Goal: Information Seeking & Learning: Learn about a topic

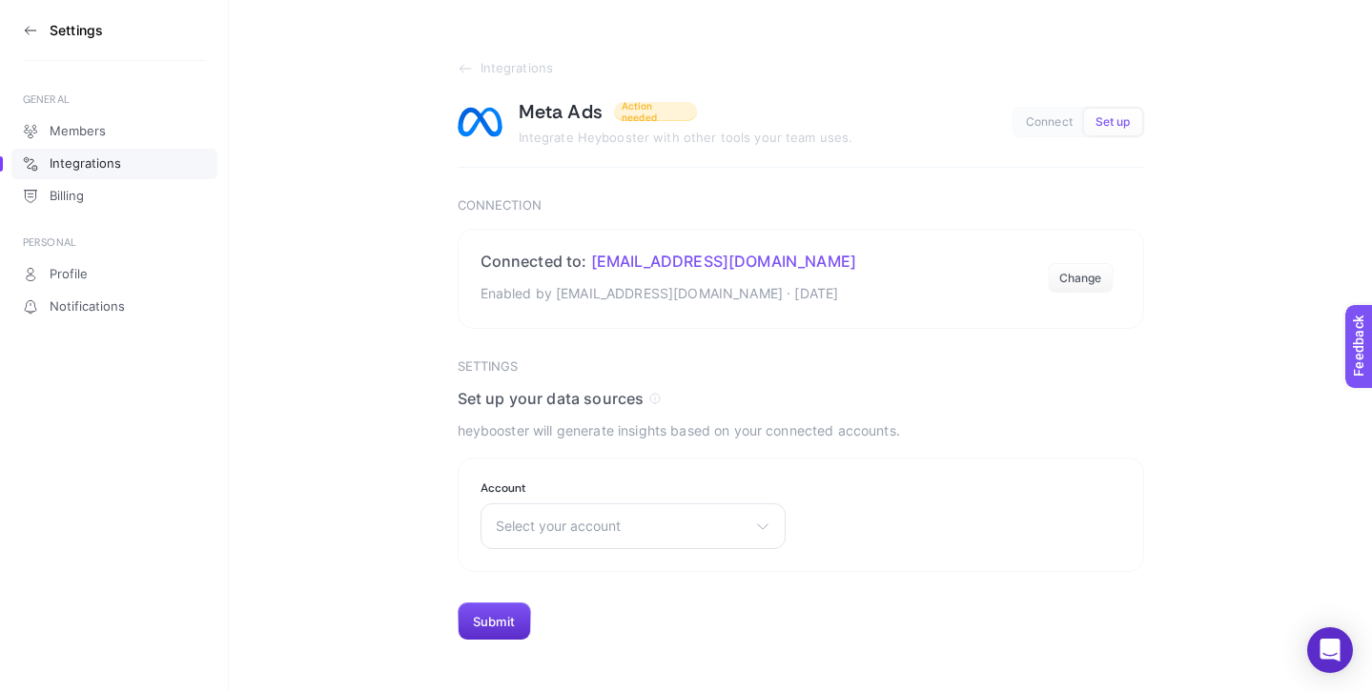
click at [31, 29] on icon at bounding box center [30, 30] width 15 height 15
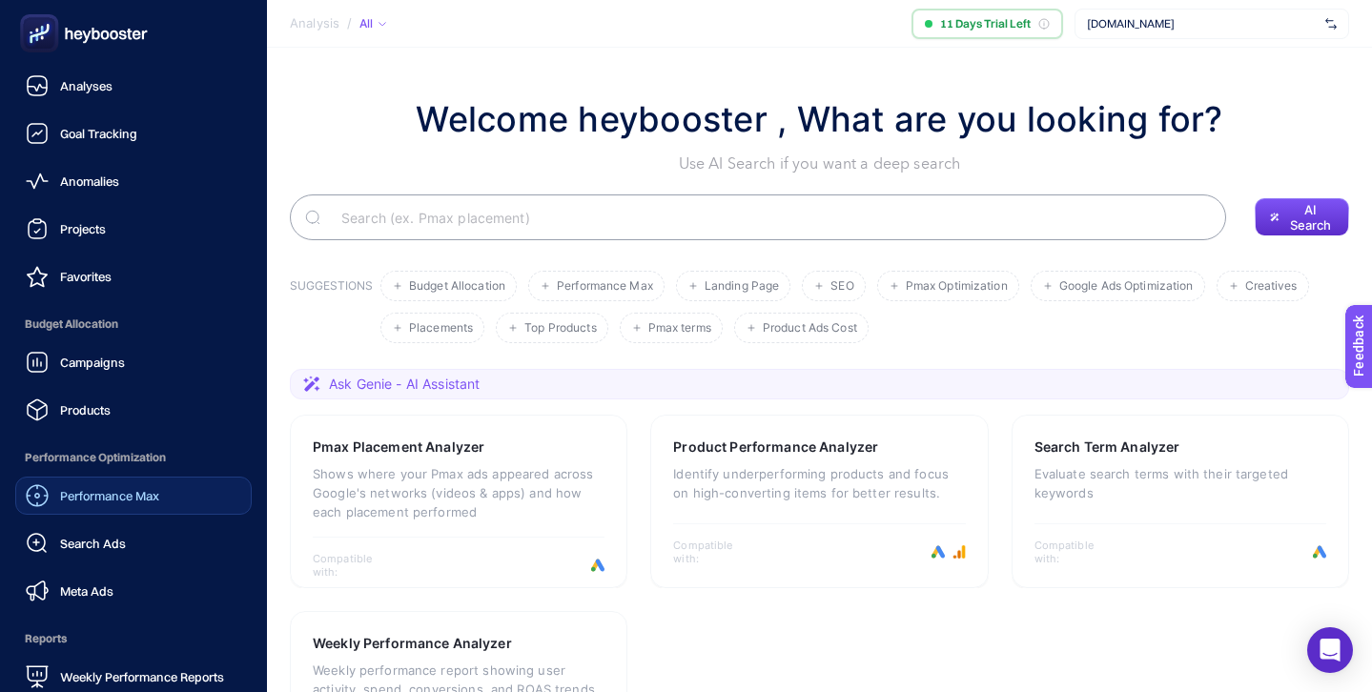
scroll to position [187, 0]
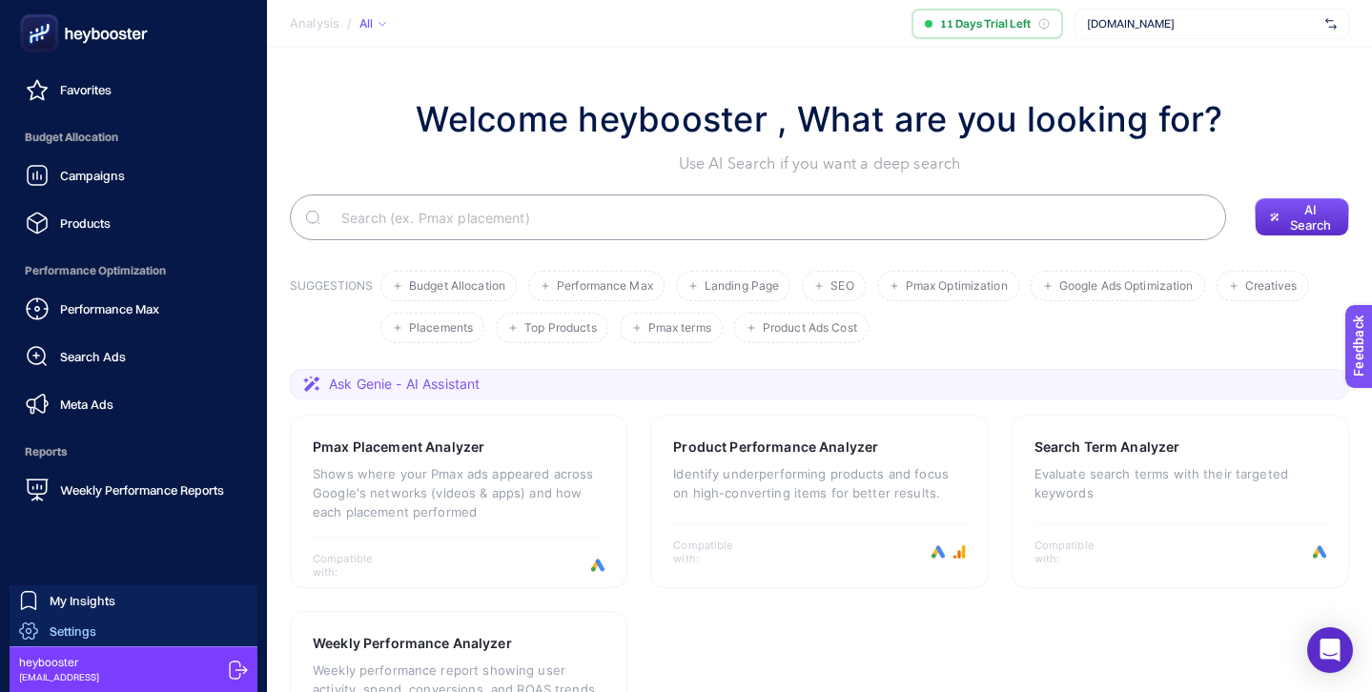
click at [101, 630] on link "Settings" at bounding box center [134, 631] width 248 height 31
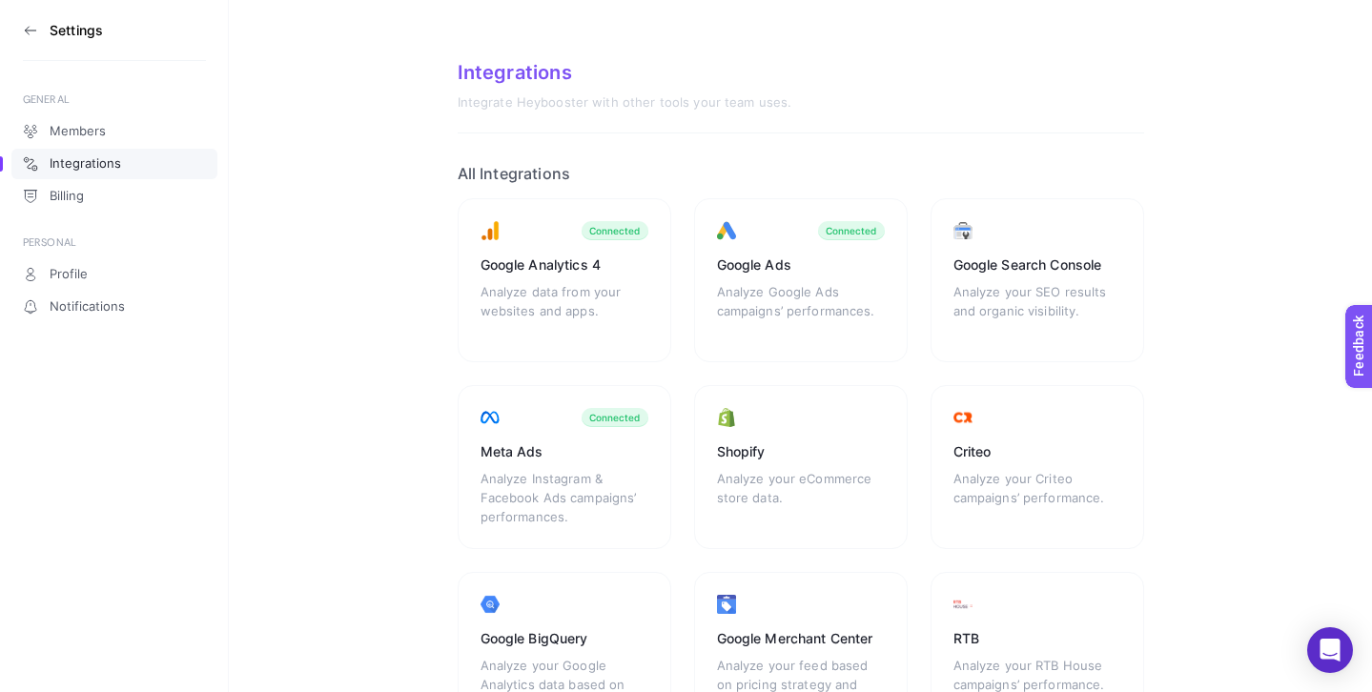
click at [309, 269] on section "Integrations Integrate Heybooster with other tools your team uses. All Integrat…" at bounding box center [800, 544] width 1143 height 1088
click at [36, 33] on icon at bounding box center [30, 30] width 15 height 15
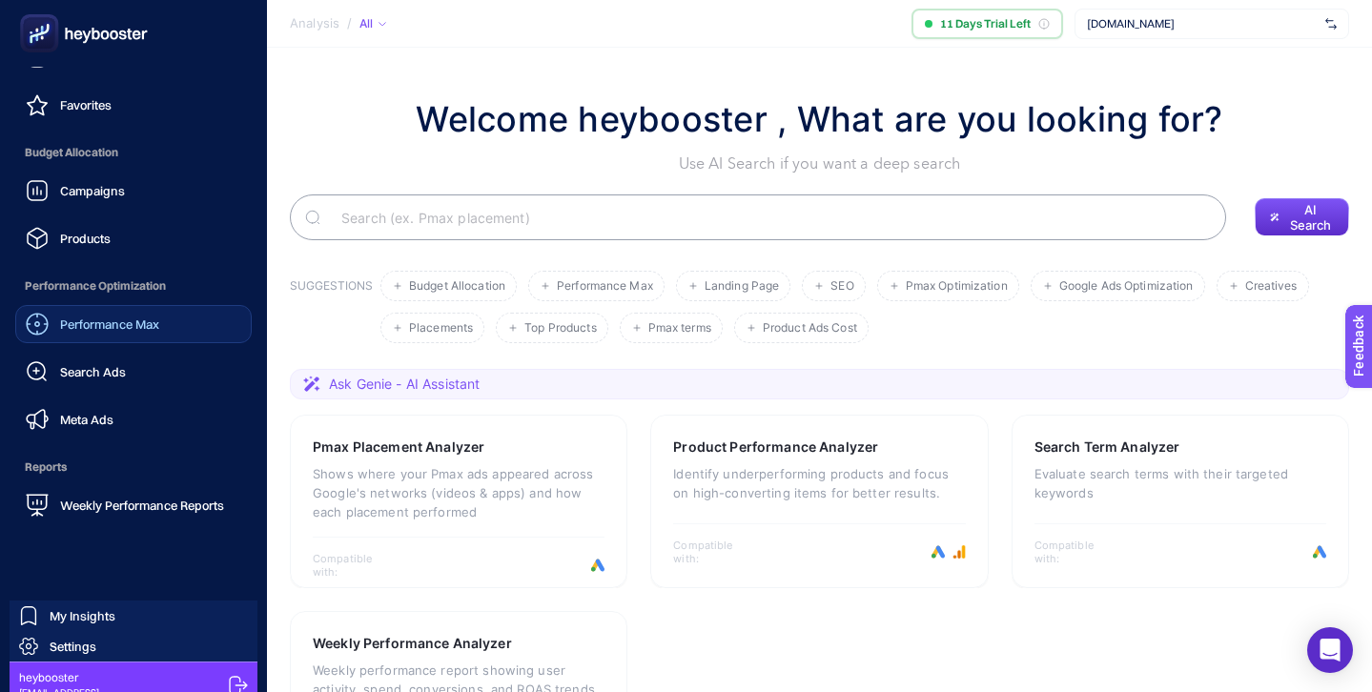
scroll to position [187, 0]
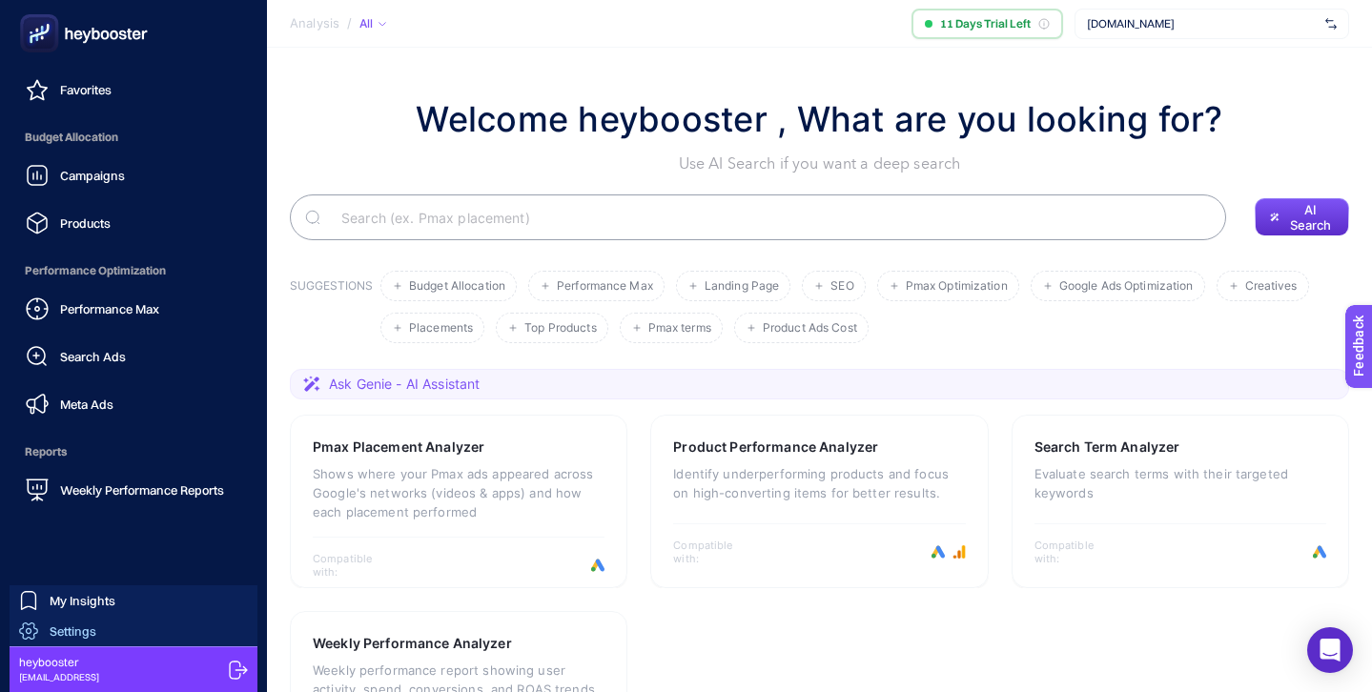
click at [96, 637] on link "Settings" at bounding box center [134, 631] width 248 height 31
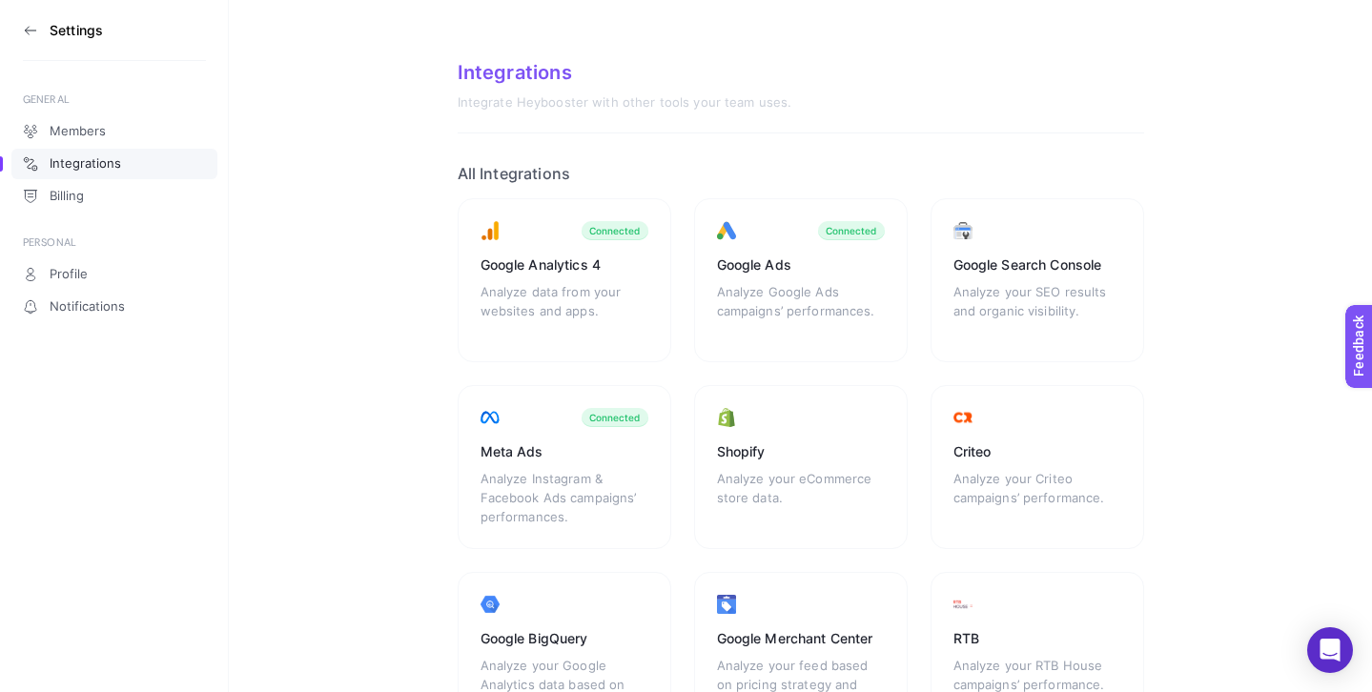
click at [22, 27] on aside "Settings GENERAL Members Integrations Billing PERSONAL Profile Notifications" at bounding box center [114, 346] width 229 height 692
click at [34, 31] on icon at bounding box center [30, 30] width 15 height 15
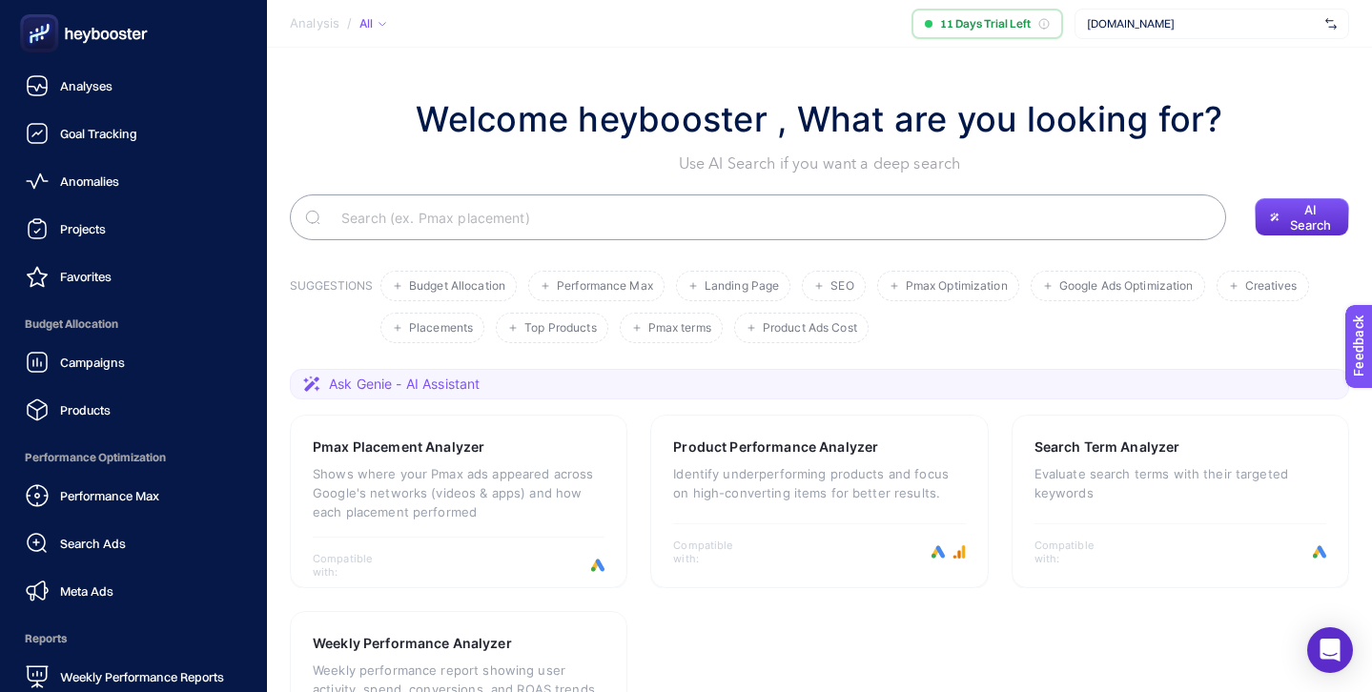
scroll to position [187, 0]
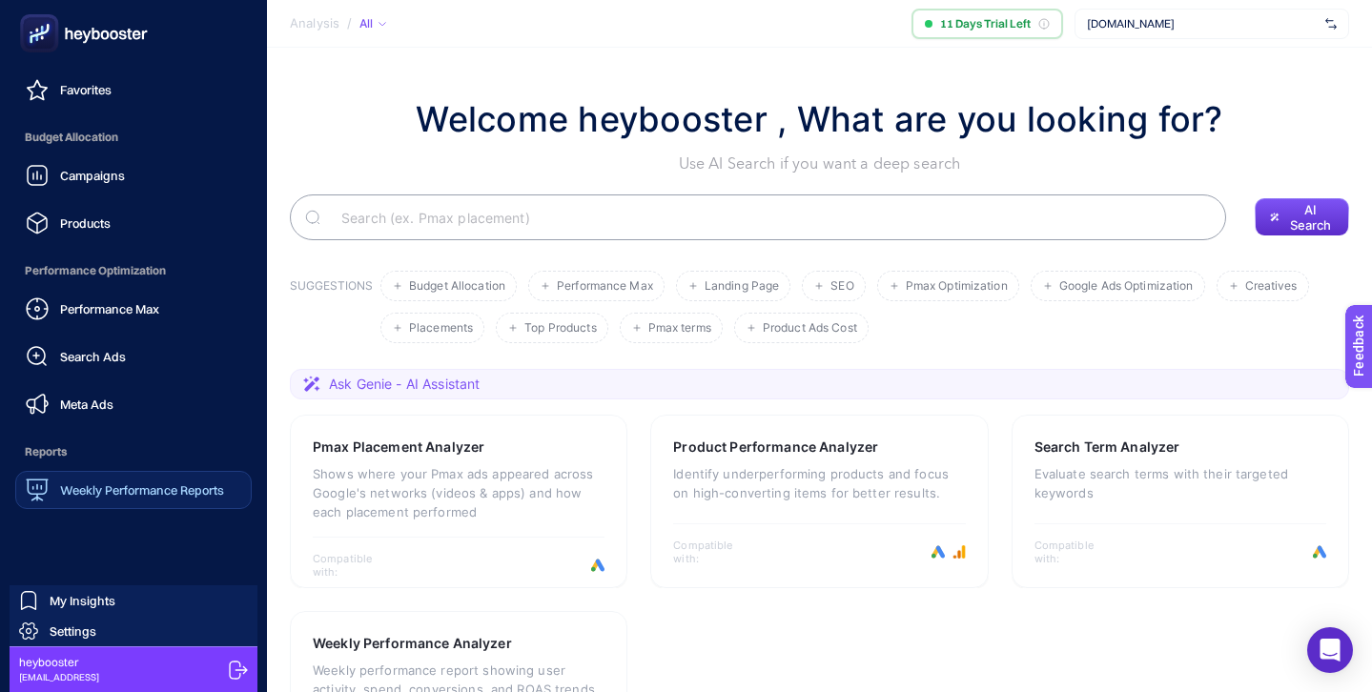
click at [157, 498] on div "Weekly Performance Reports" at bounding box center [125, 490] width 198 height 23
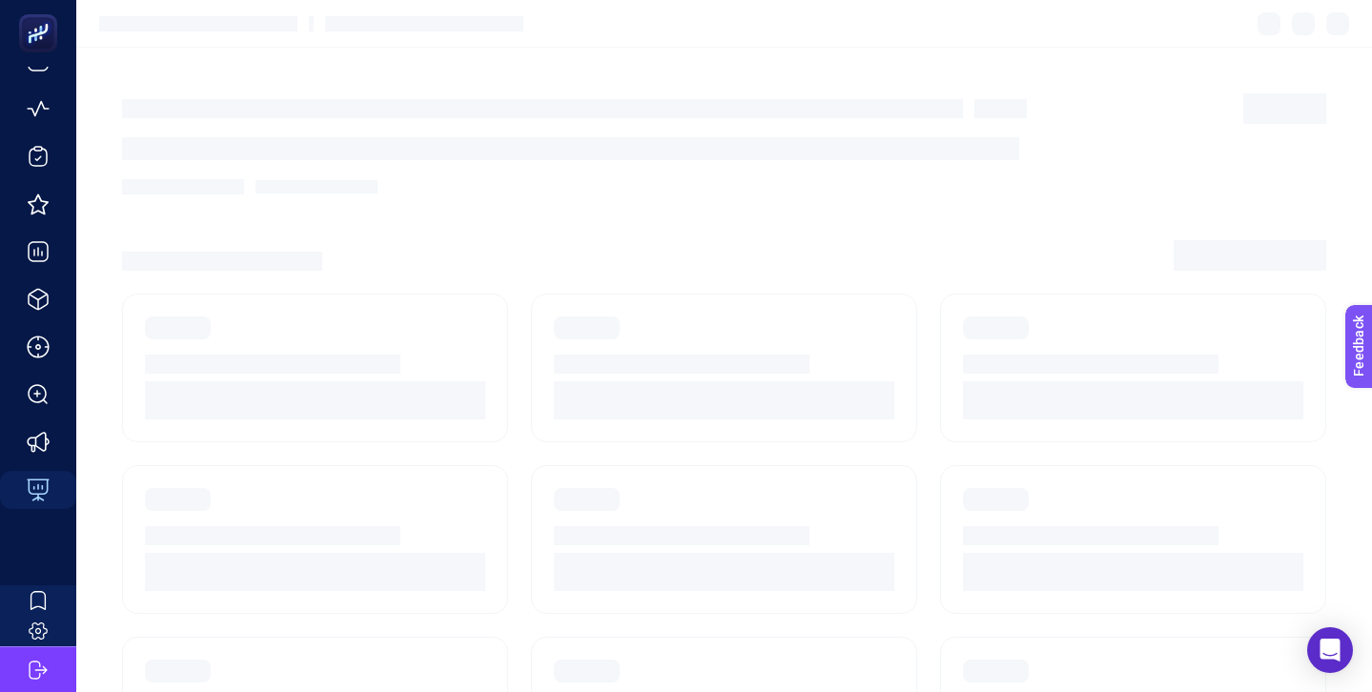
scroll to position [72, 0]
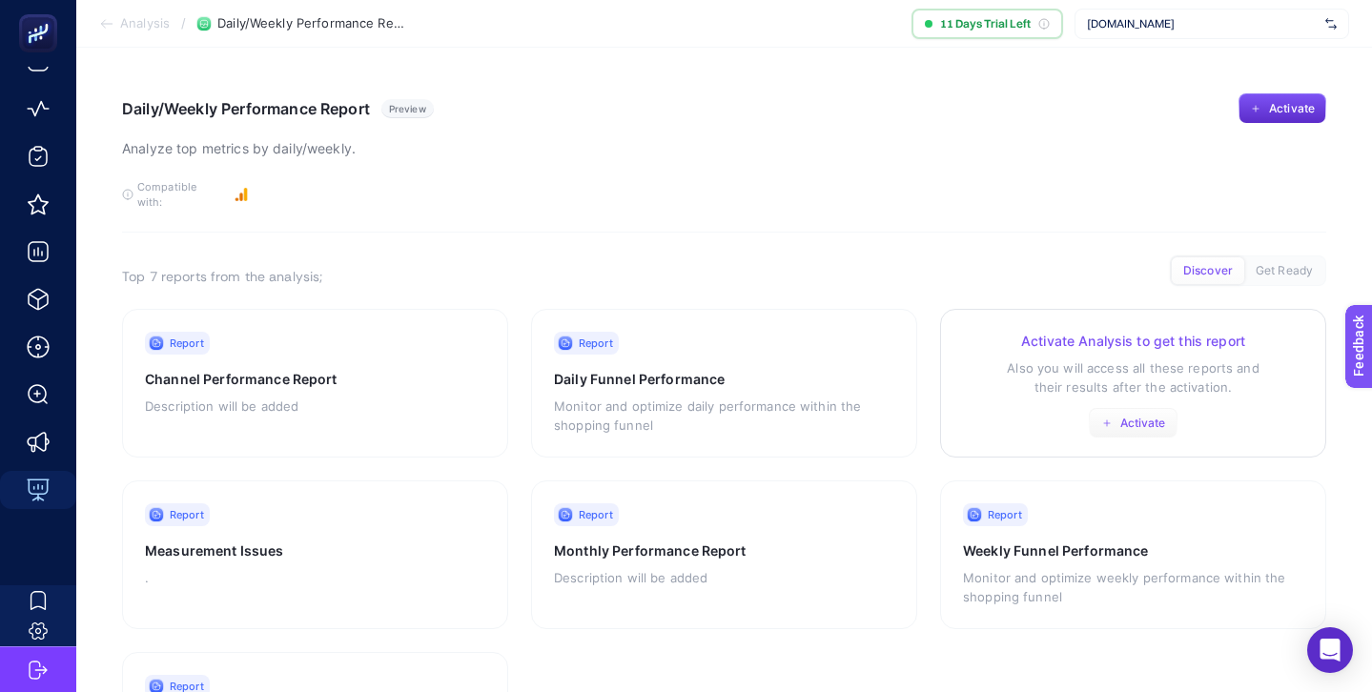
click at [1147, 416] on span "Activate" at bounding box center [1143, 423] width 46 height 15
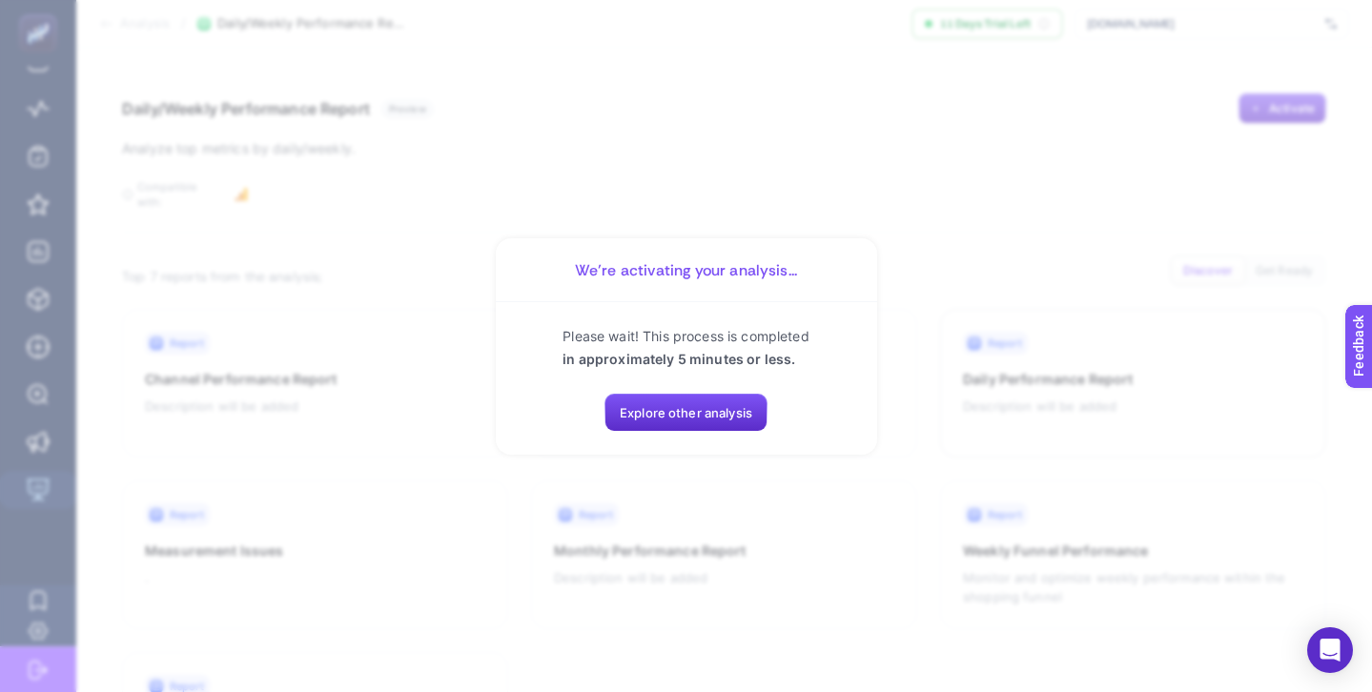
click at [991, 133] on section "We’re activating your analysis... Please wait! This process is completed in app…" at bounding box center [686, 346] width 1372 height 692
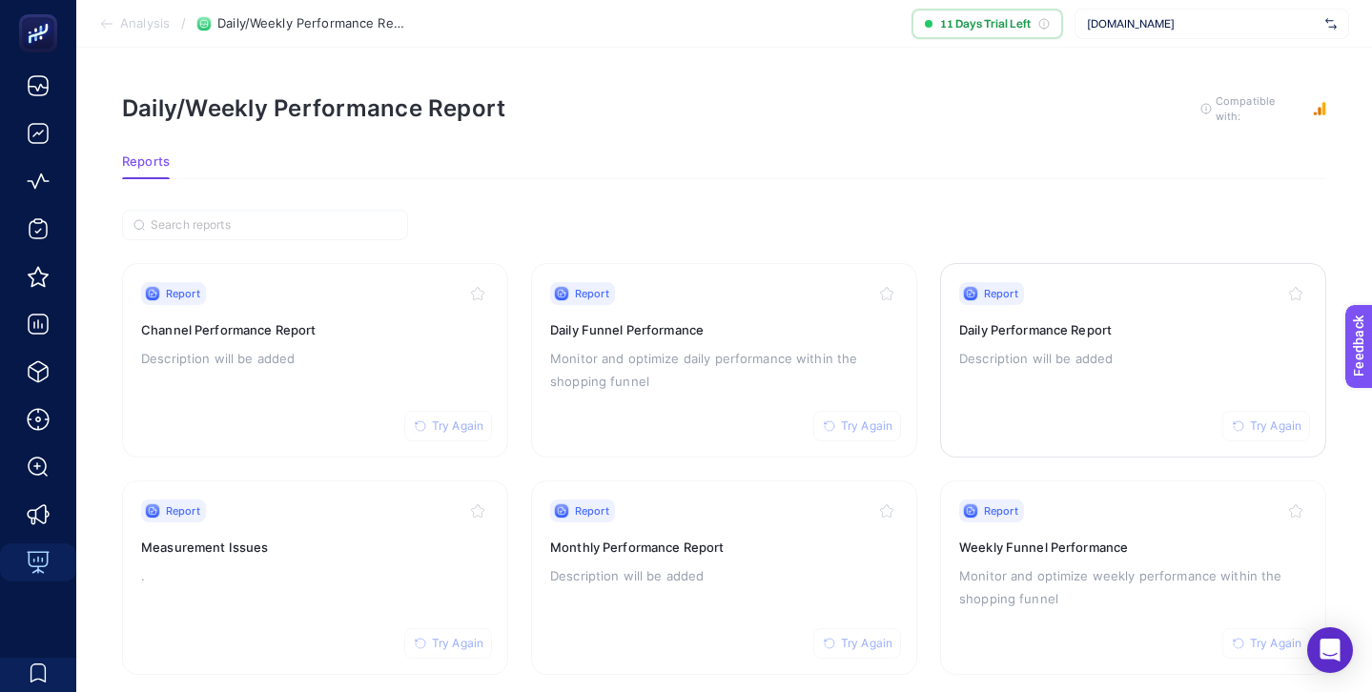
click at [1093, 320] on h3 "Daily Performance Report" at bounding box center [1133, 329] width 348 height 19
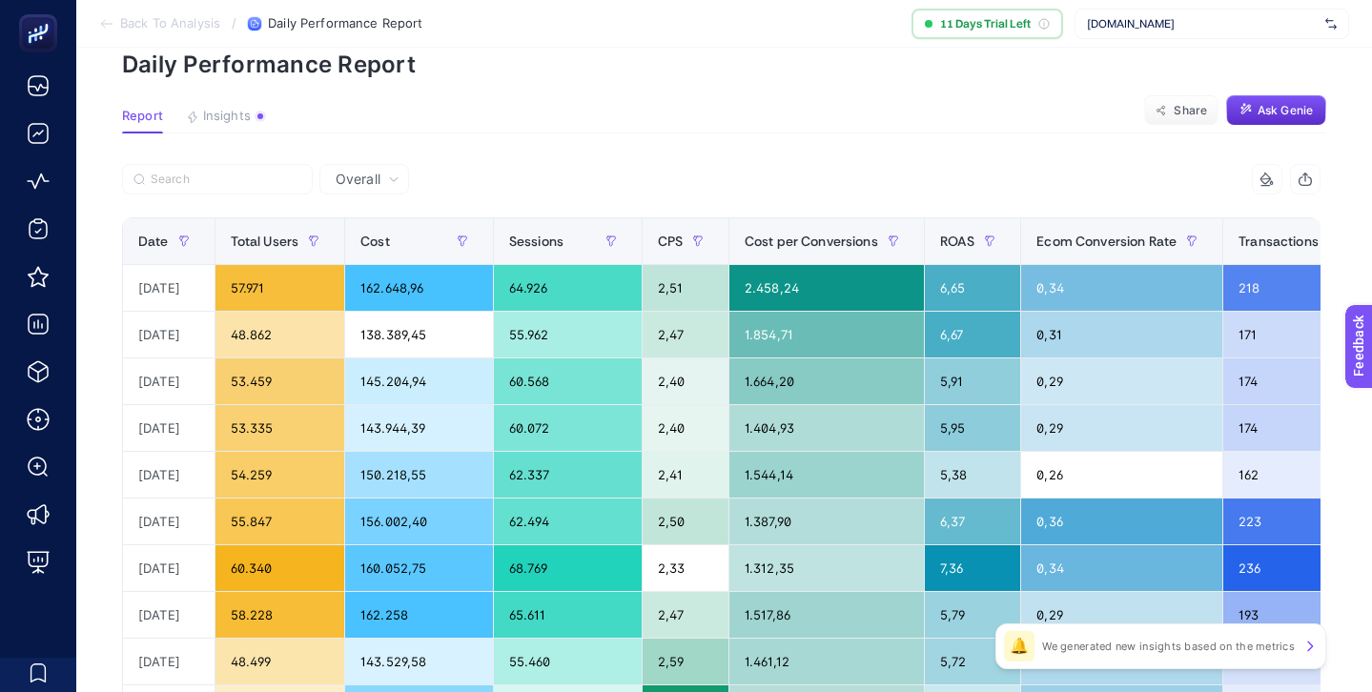
scroll to position [85, 0]
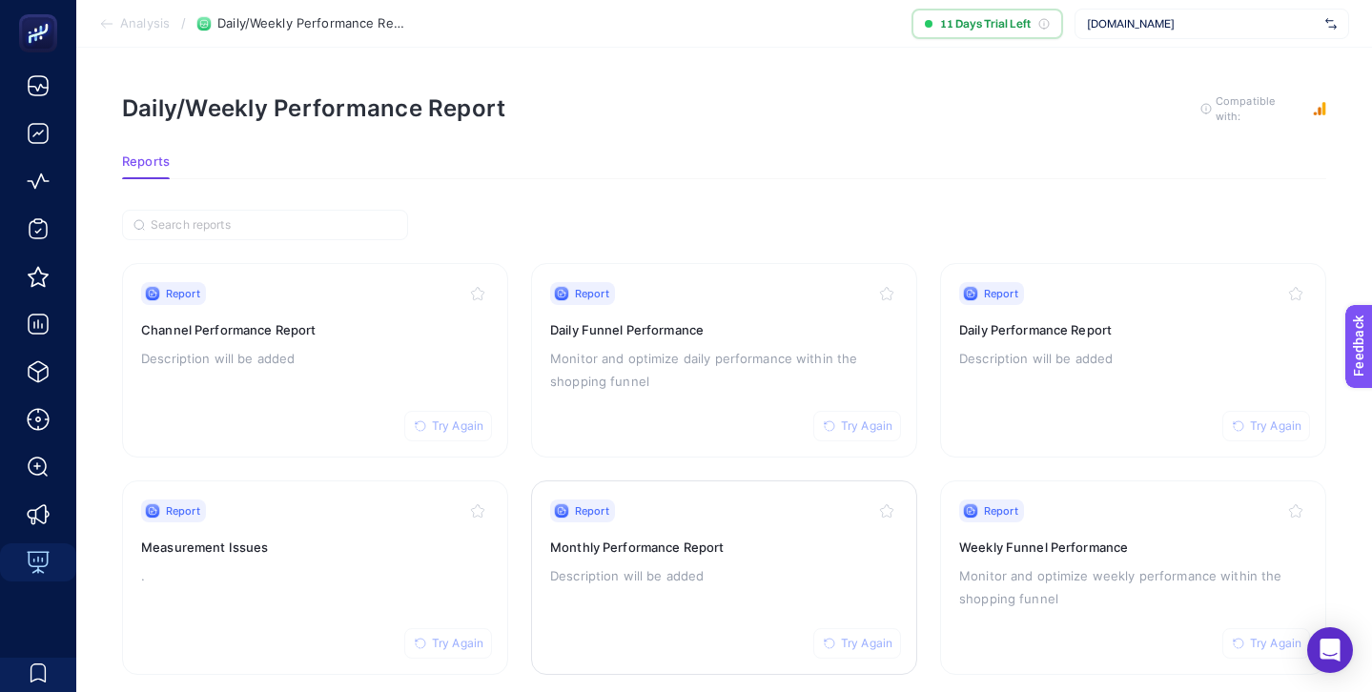
click at [831, 552] on h3 "Monthly Performance Report" at bounding box center [724, 547] width 348 height 19
click at [1150, 312] on div "Report Try Again Daily Performance Report Description will be added" at bounding box center [1133, 360] width 348 height 156
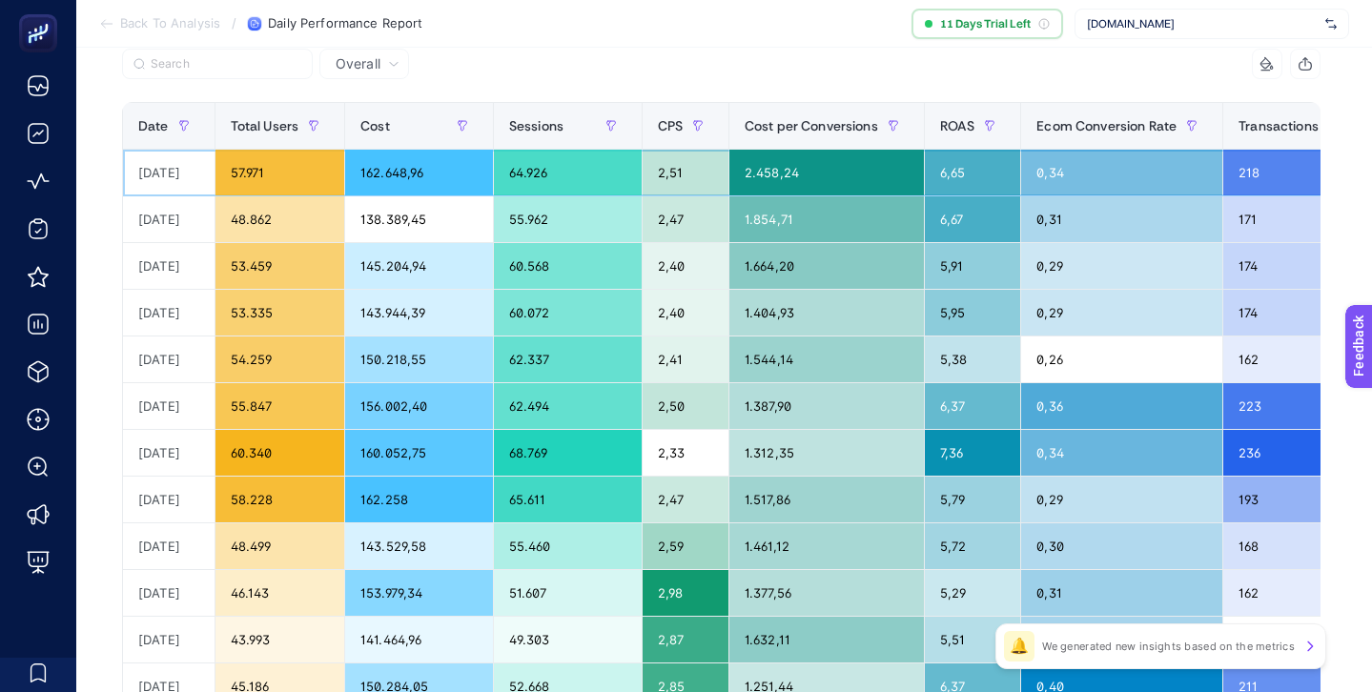
click at [411, 172] on div "162.648,96" at bounding box center [419, 173] width 148 height 46
click at [540, 72] on div at bounding box center [422, 70] width 600 height 42
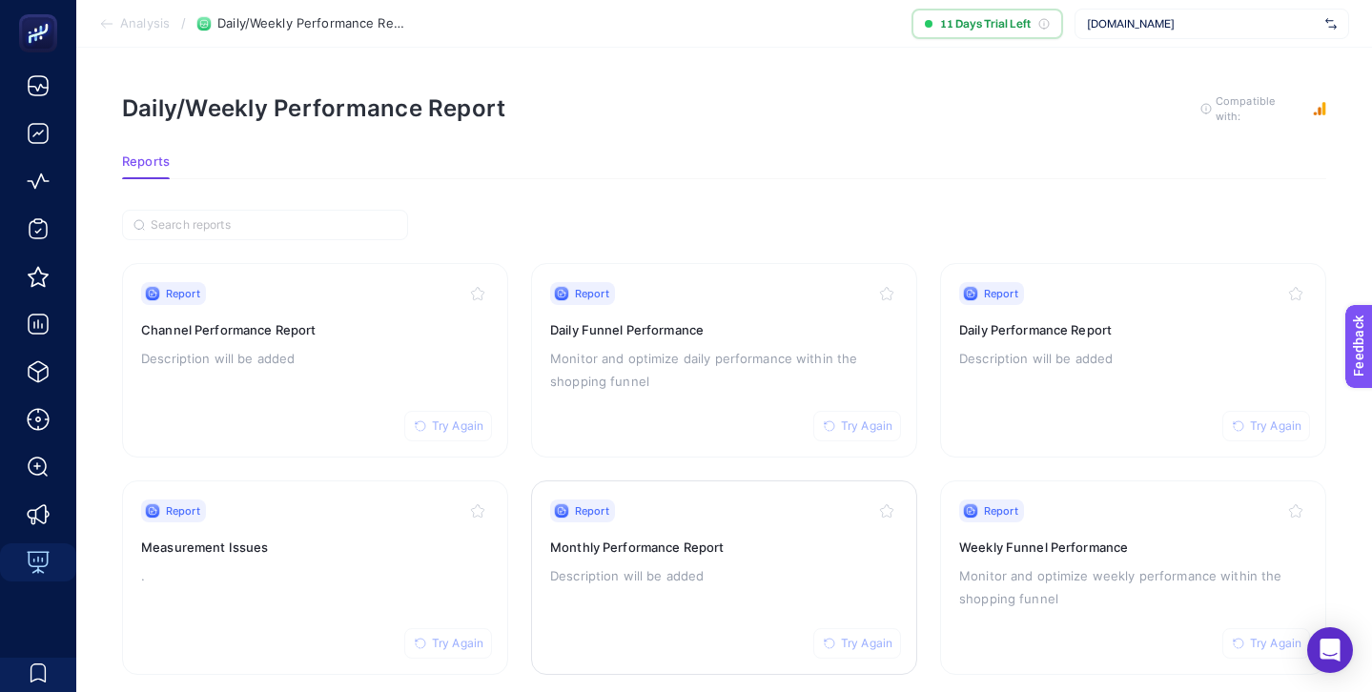
click at [764, 527] on div "Report Try Again Monthly Performance Report Description will be added" at bounding box center [724, 577] width 348 height 156
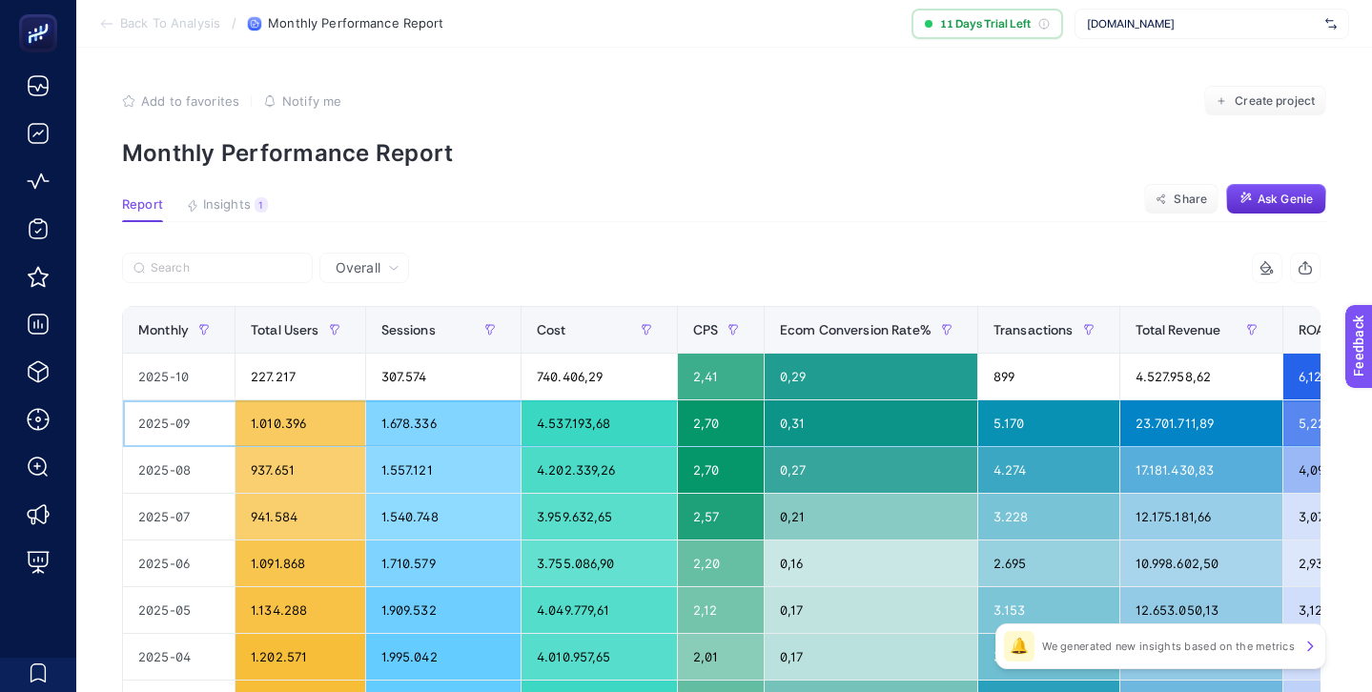
click at [565, 401] on div "4.537.193,68" at bounding box center [598, 423] width 154 height 46
click at [565, 424] on div "4.537.193,68" at bounding box center [598, 423] width 154 height 46
click at [563, 463] on div "4.202.339,26" at bounding box center [598, 470] width 154 height 46
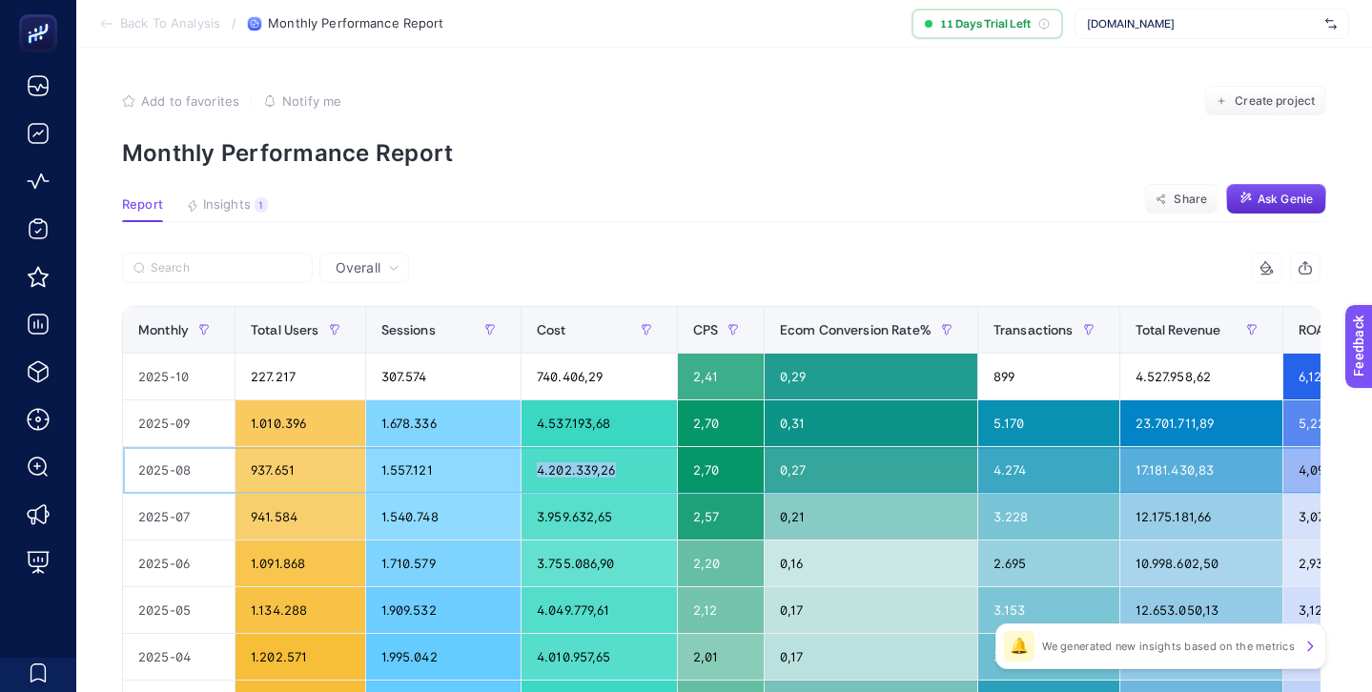
click at [563, 463] on div "4.202.339,26" at bounding box center [598, 470] width 154 height 46
click at [565, 424] on div "4.537.193,68" at bounding box center [598, 423] width 154 height 46
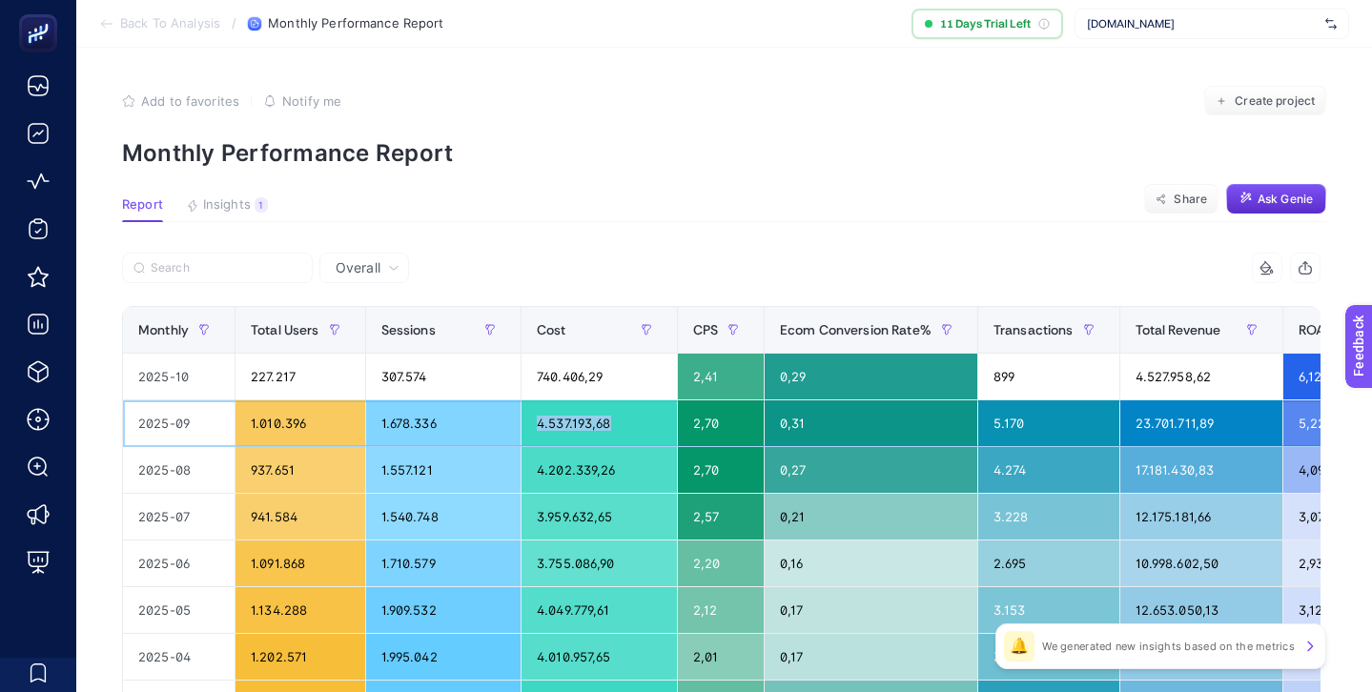
click at [565, 424] on div "4.537.193,68" at bounding box center [598, 423] width 154 height 46
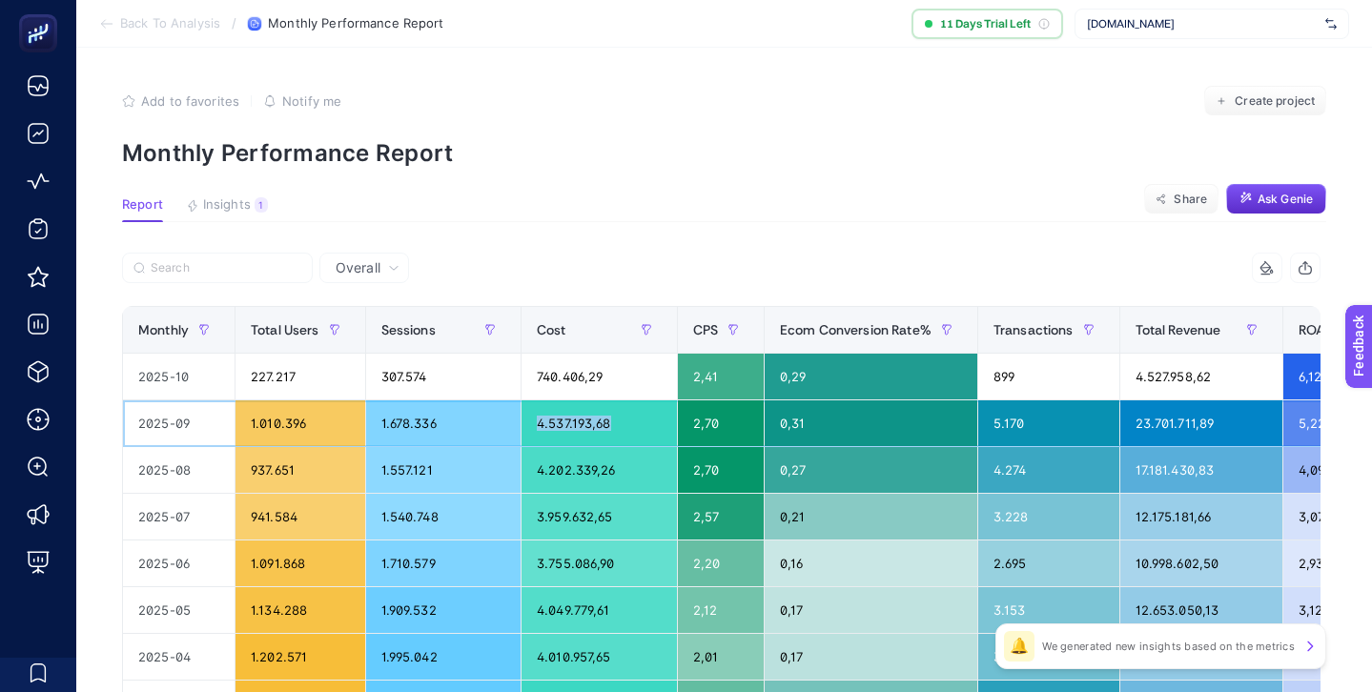
click at [565, 424] on div "4.537.193,68" at bounding box center [598, 423] width 154 height 46
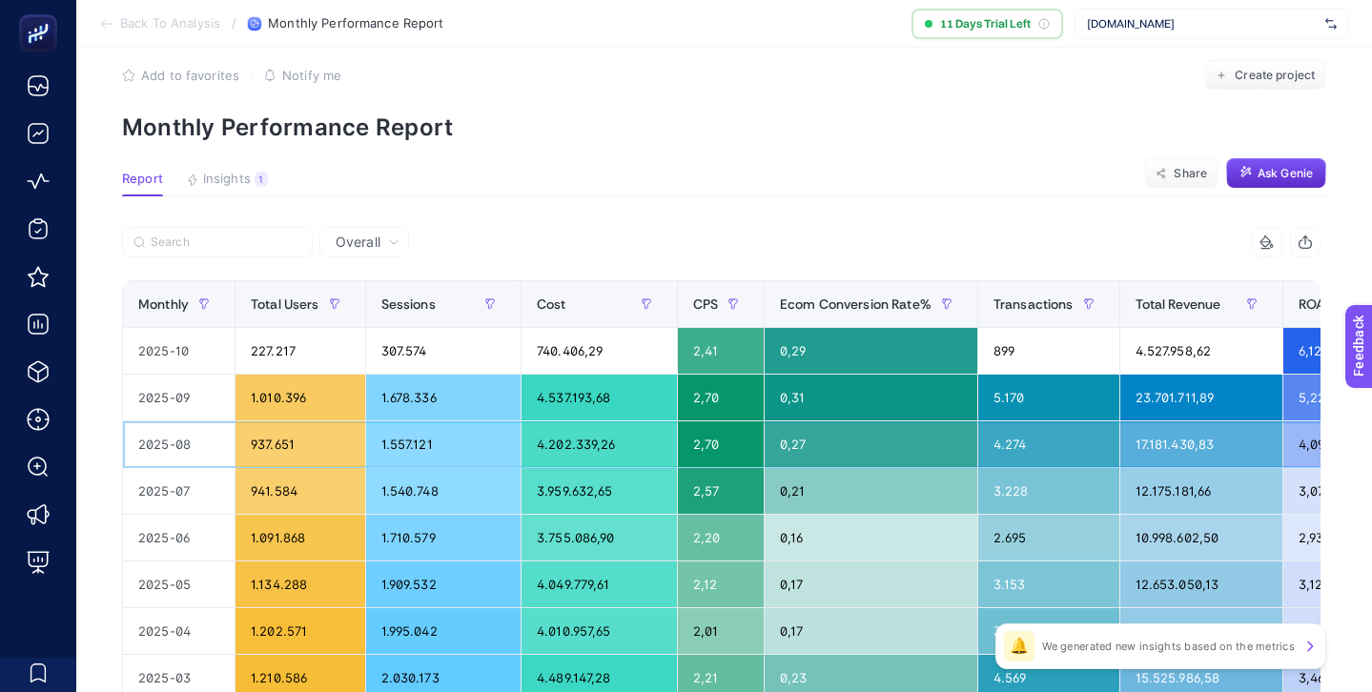
click at [578, 443] on div "4.202.339,26" at bounding box center [598, 444] width 154 height 46
click at [586, 396] on div "4.537.193,68" at bounding box center [598, 398] width 154 height 46
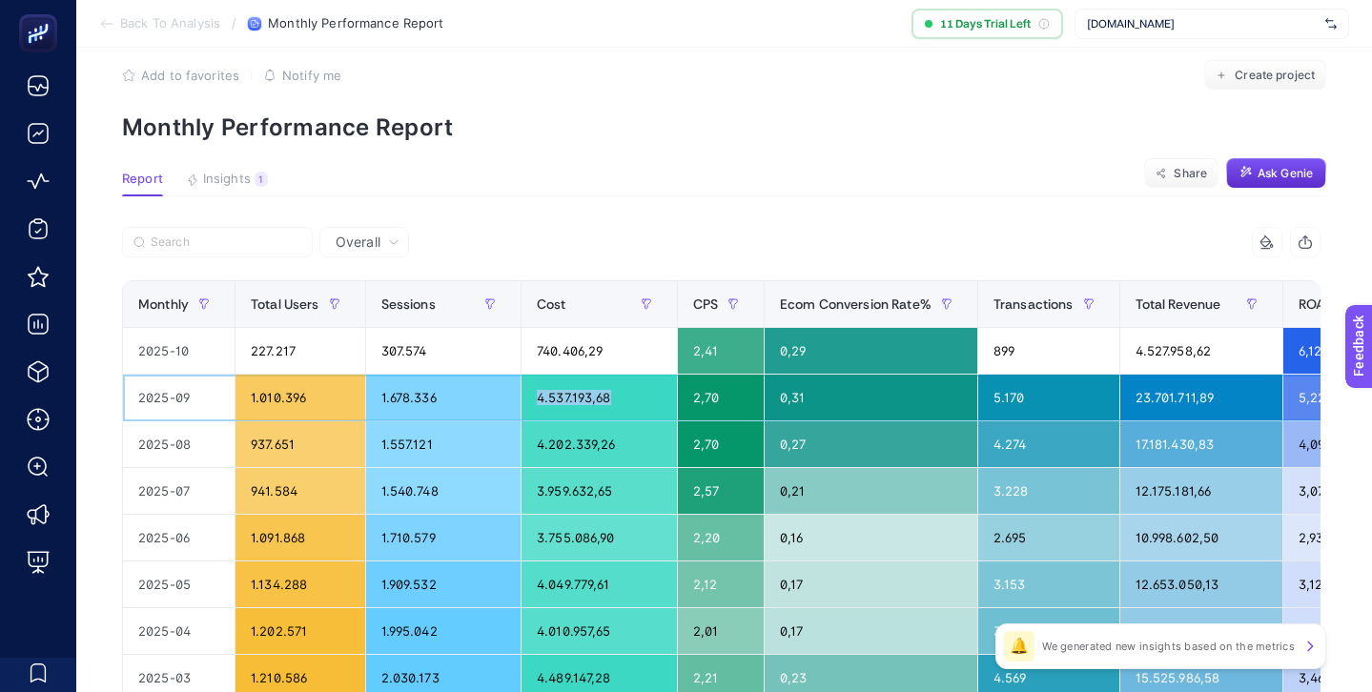
scroll to position [0, 151]
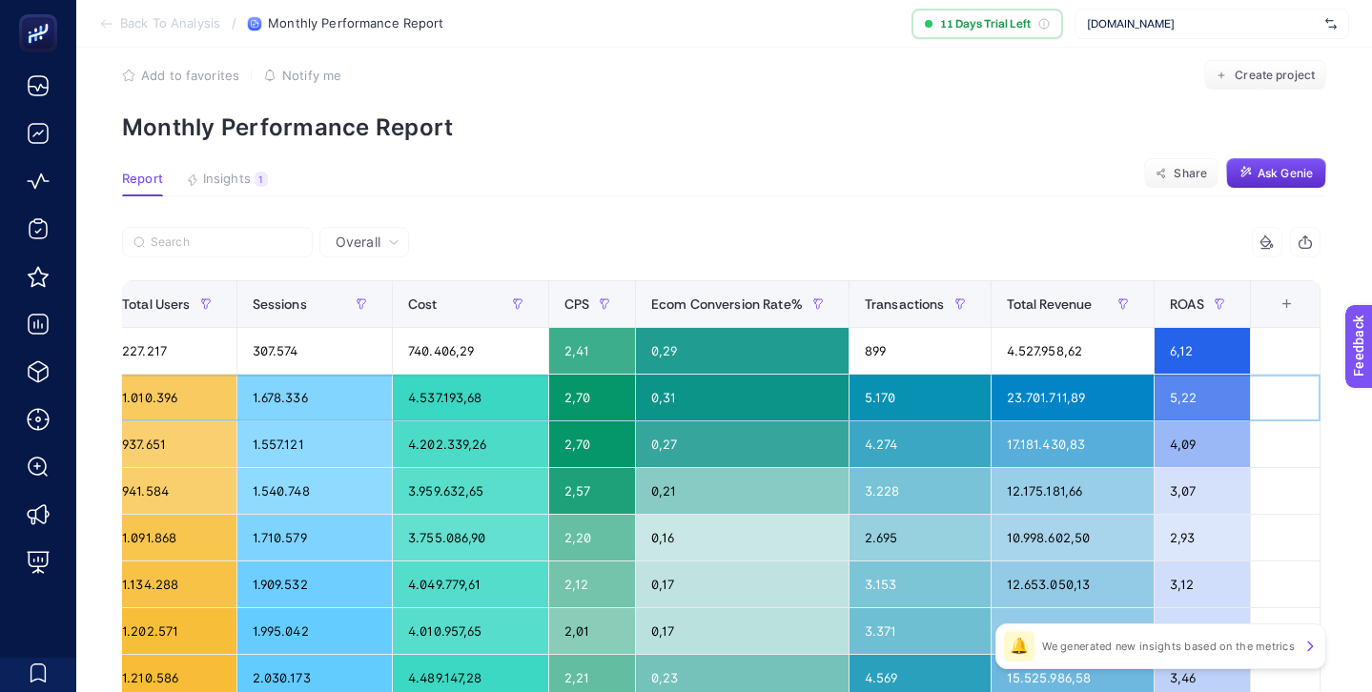
click at [1183, 397] on div "5,22" at bounding box center [1202, 398] width 96 height 46
click at [1183, 344] on div "6,12" at bounding box center [1202, 351] width 96 height 46
click at [1183, 343] on div "6,12" at bounding box center [1202, 351] width 96 height 46
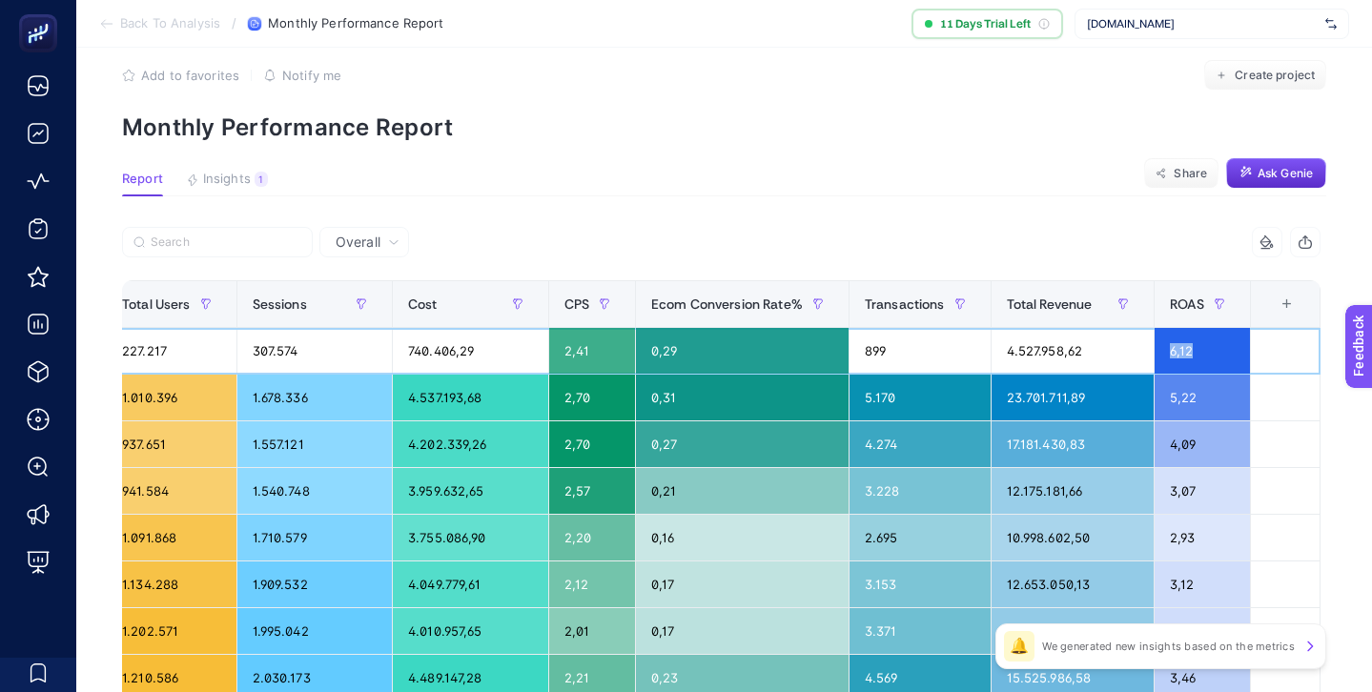
click at [1183, 343] on div "6,12" at bounding box center [1202, 351] width 96 height 46
click at [1179, 441] on div "4,09" at bounding box center [1202, 444] width 96 height 46
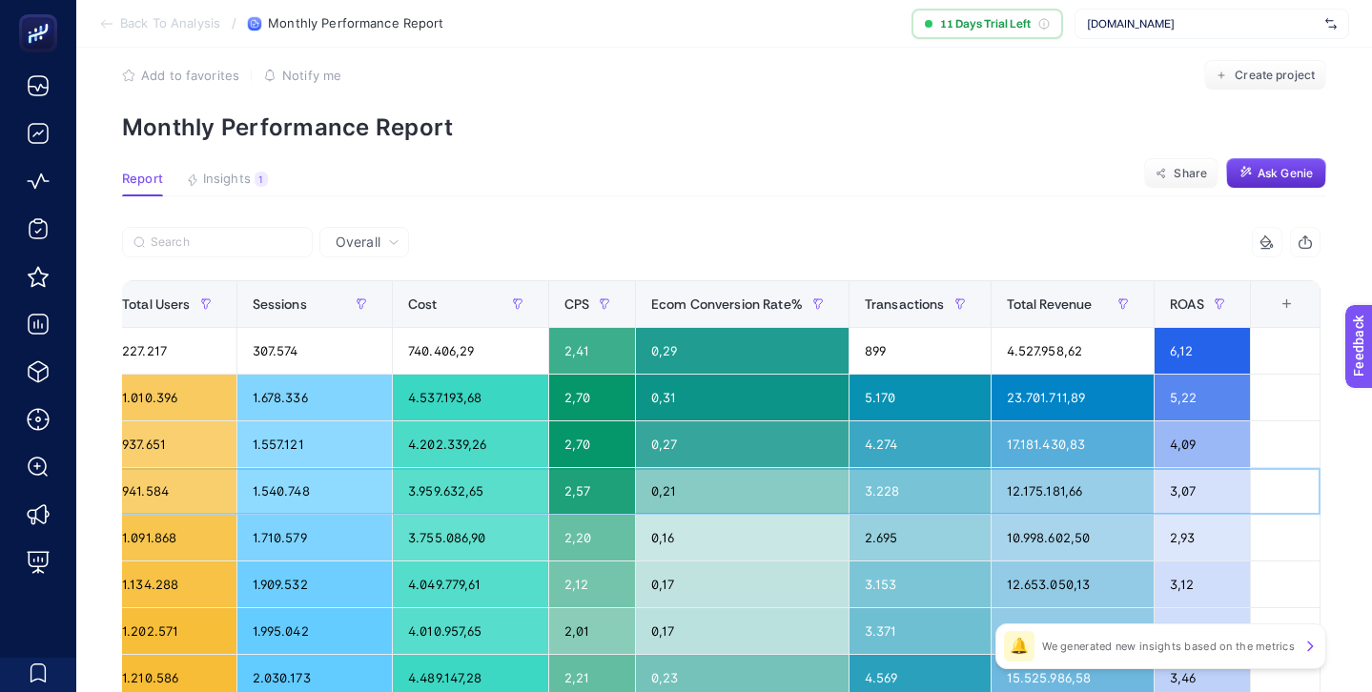
click at [1175, 488] on div "3,07" at bounding box center [1202, 491] width 96 height 46
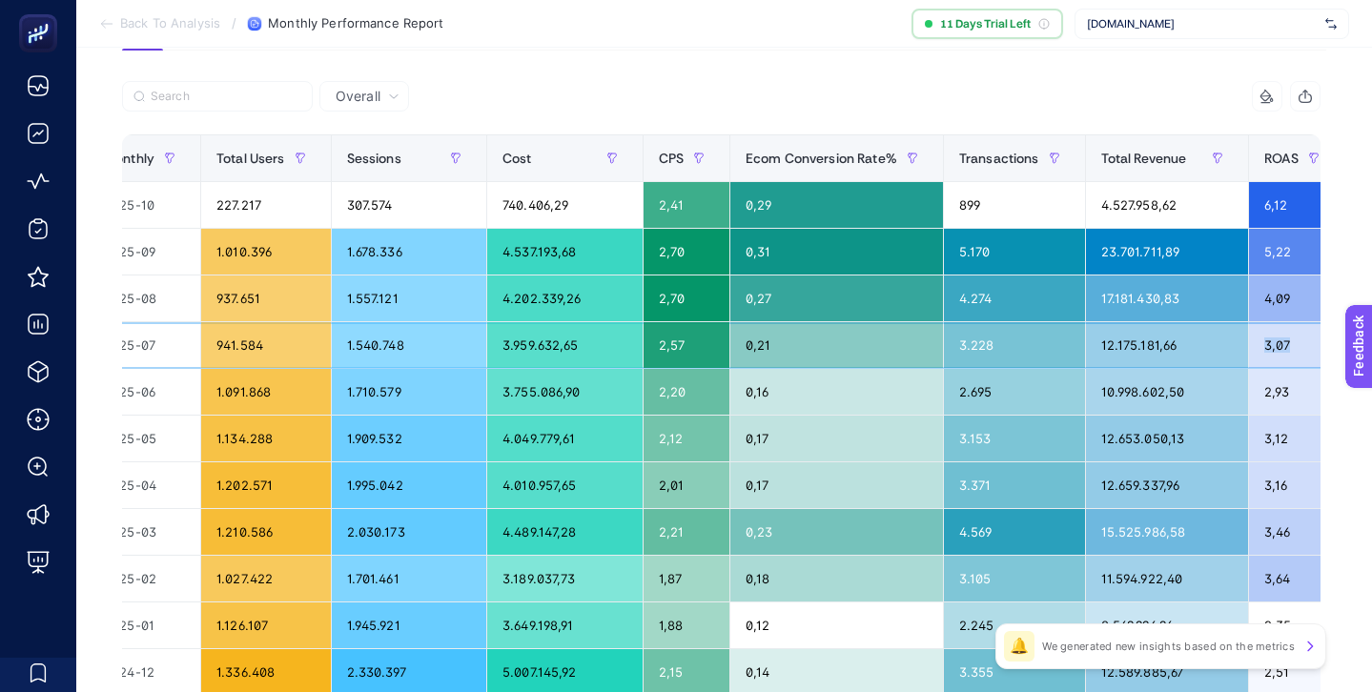
scroll to position [0, 0]
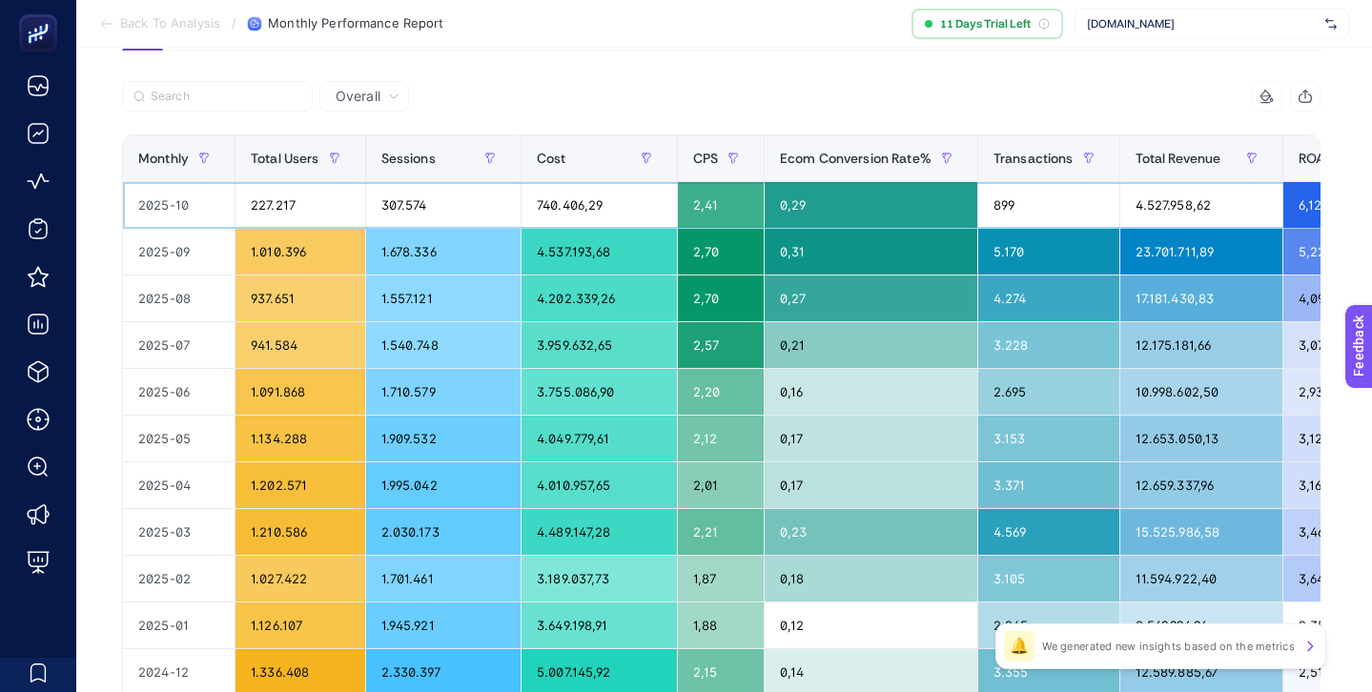
click at [549, 210] on div "740.406,29" at bounding box center [598, 205] width 154 height 46
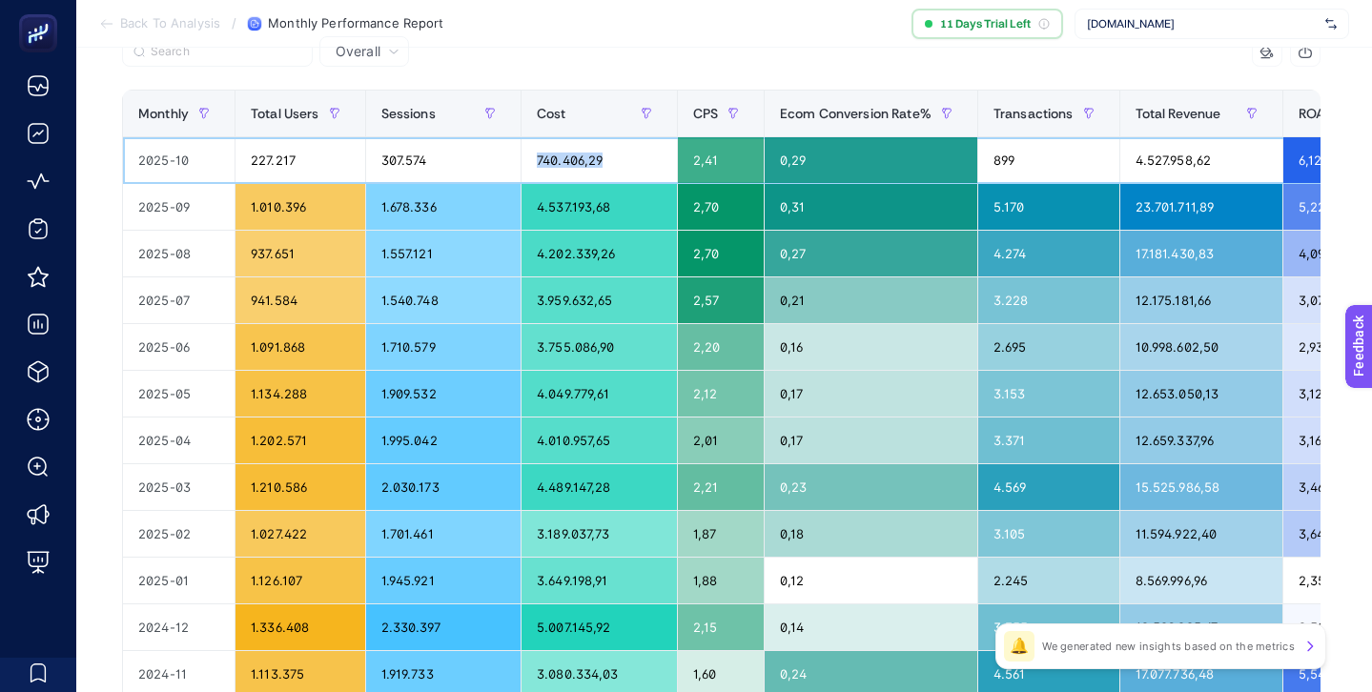
scroll to position [126, 0]
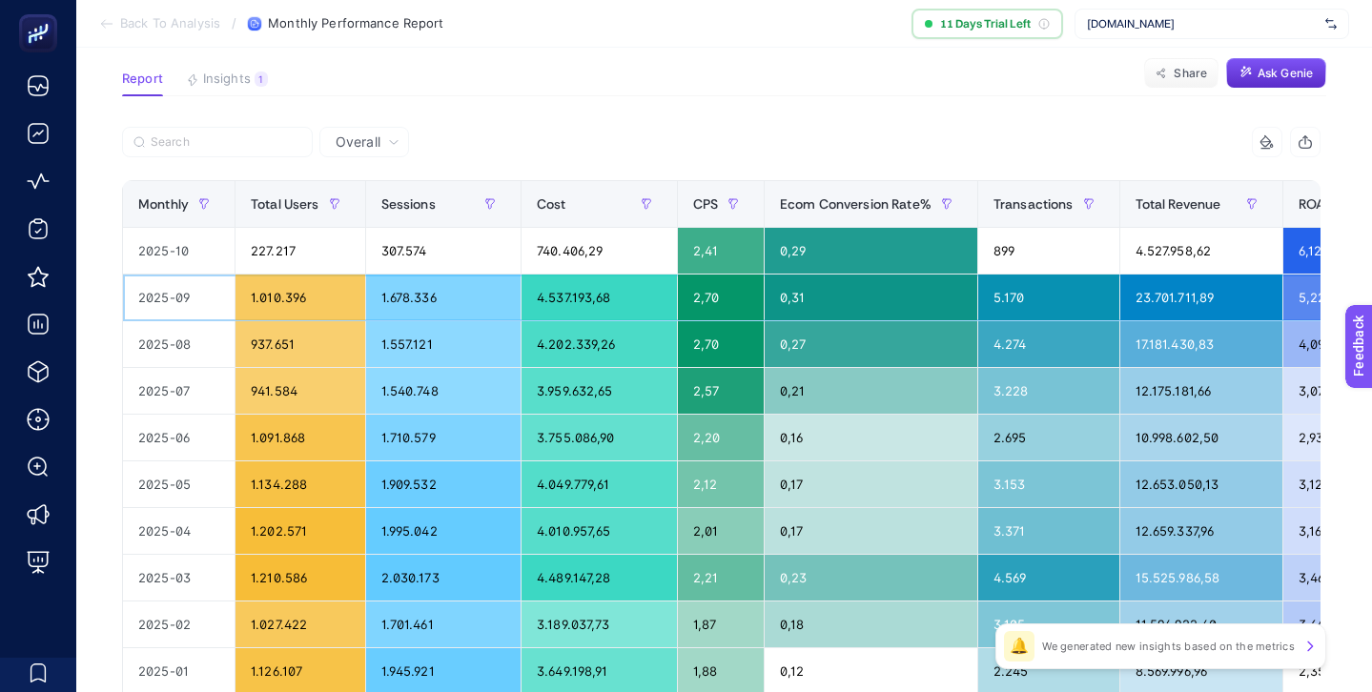
click at [571, 279] on div "4.537.193,68" at bounding box center [598, 298] width 154 height 46
click at [568, 293] on div "4.537.193,68" at bounding box center [598, 298] width 154 height 46
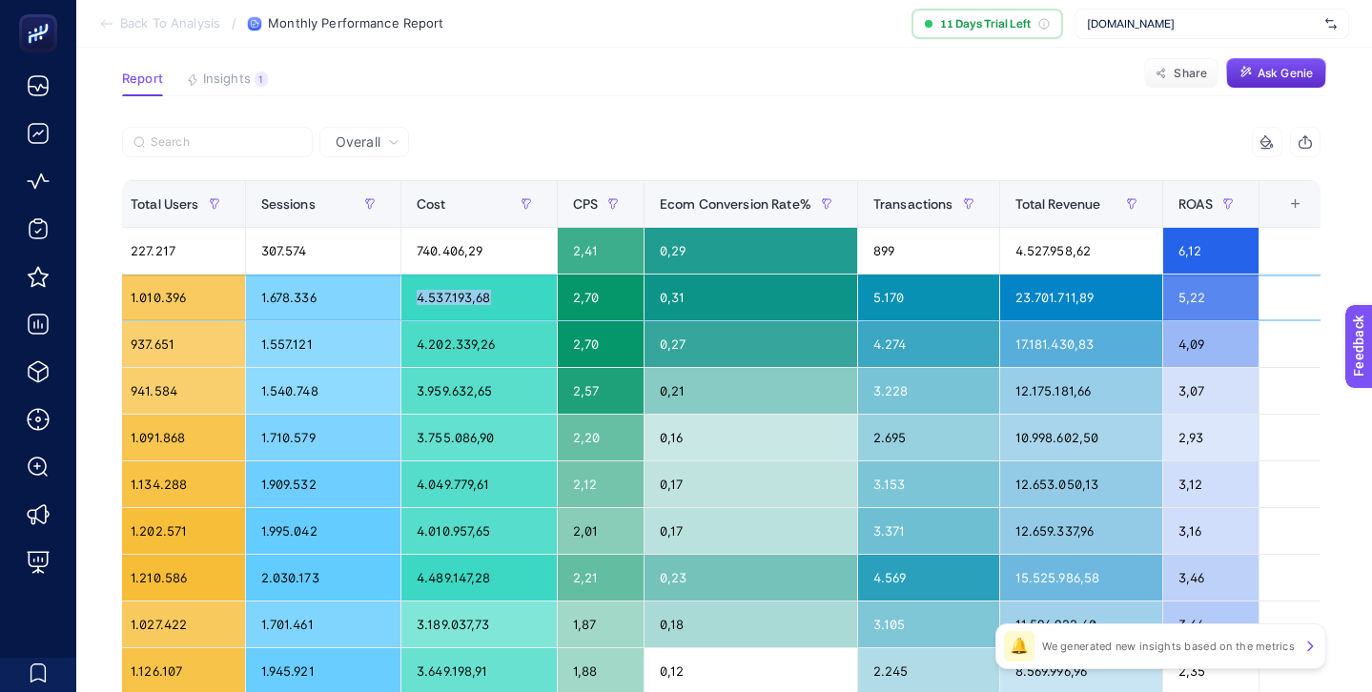
scroll to position [0, 151]
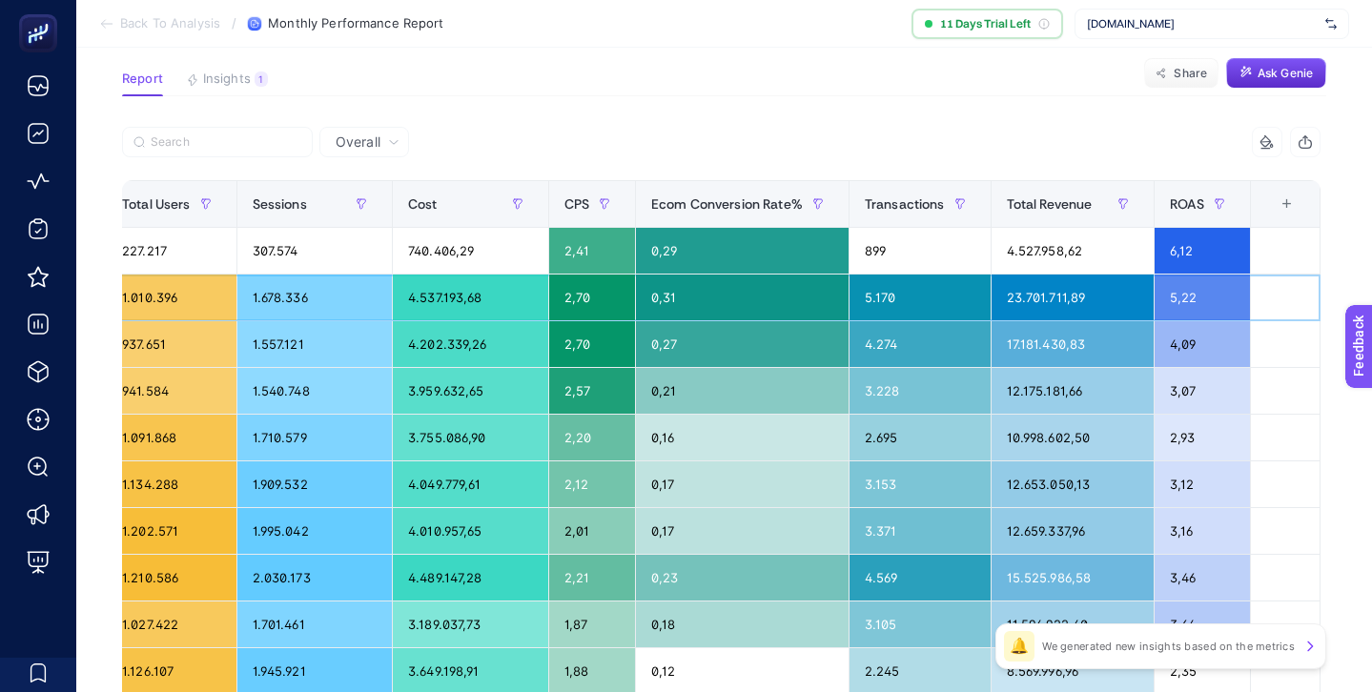
click at [1045, 291] on div "23.701.711,89" at bounding box center [1072, 298] width 162 height 46
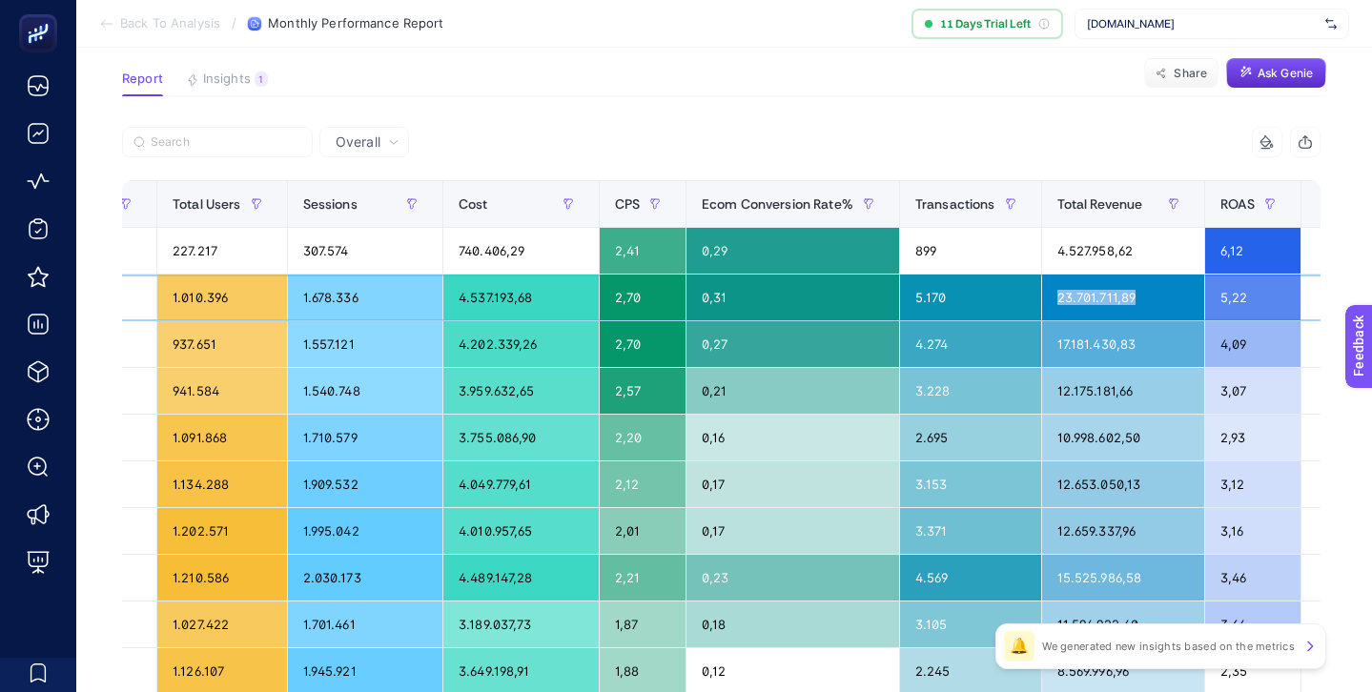
scroll to position [0, 0]
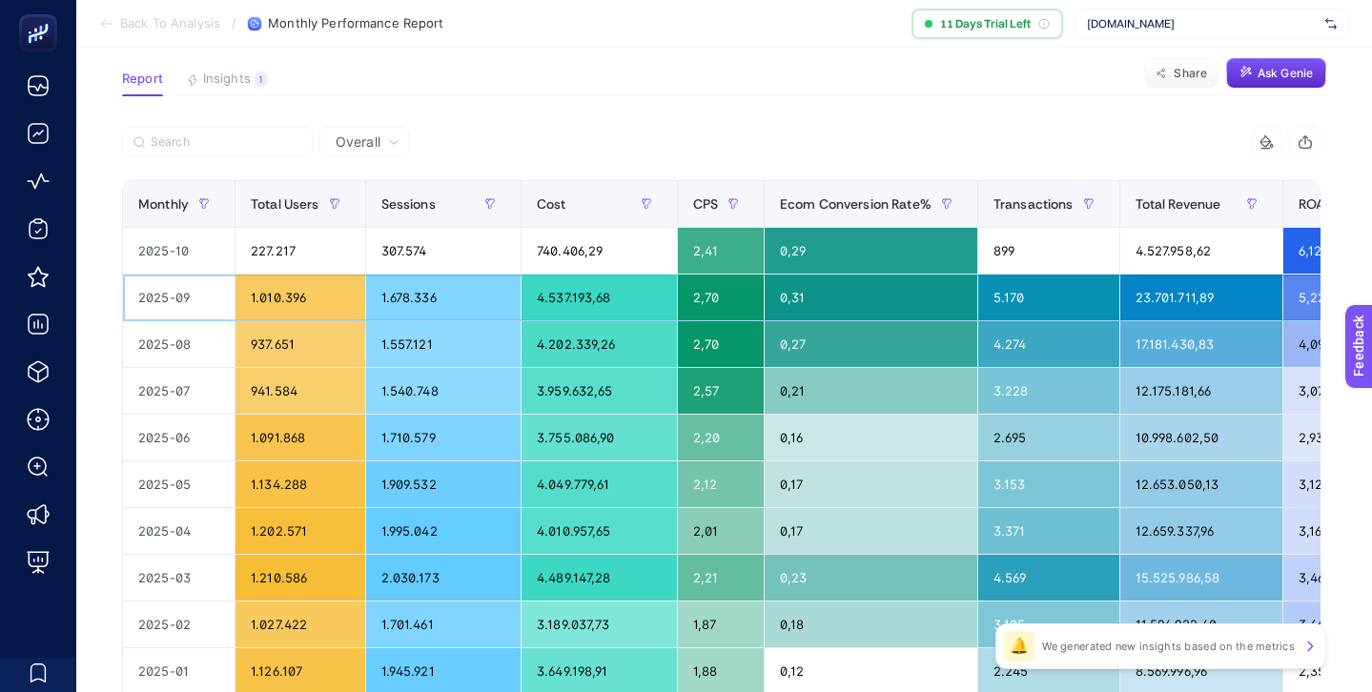
click at [599, 296] on div "4.537.193,68" at bounding box center [598, 298] width 154 height 46
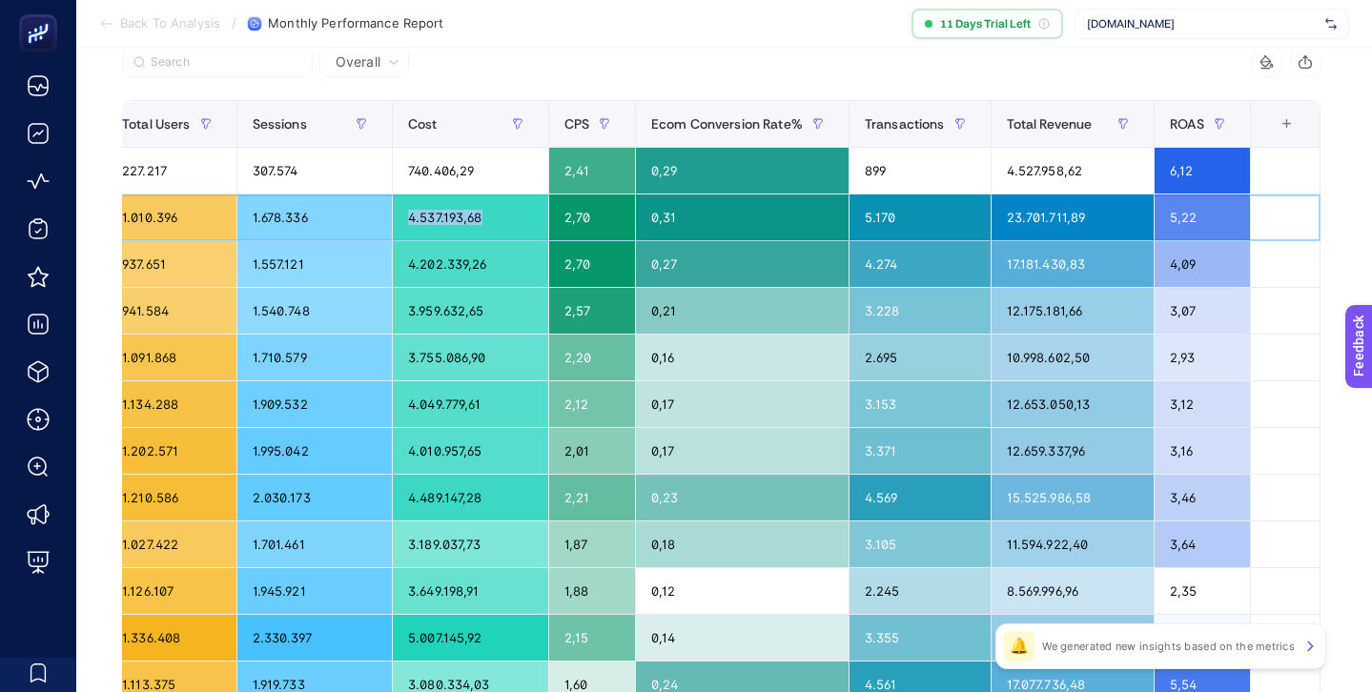
scroll to position [299, 0]
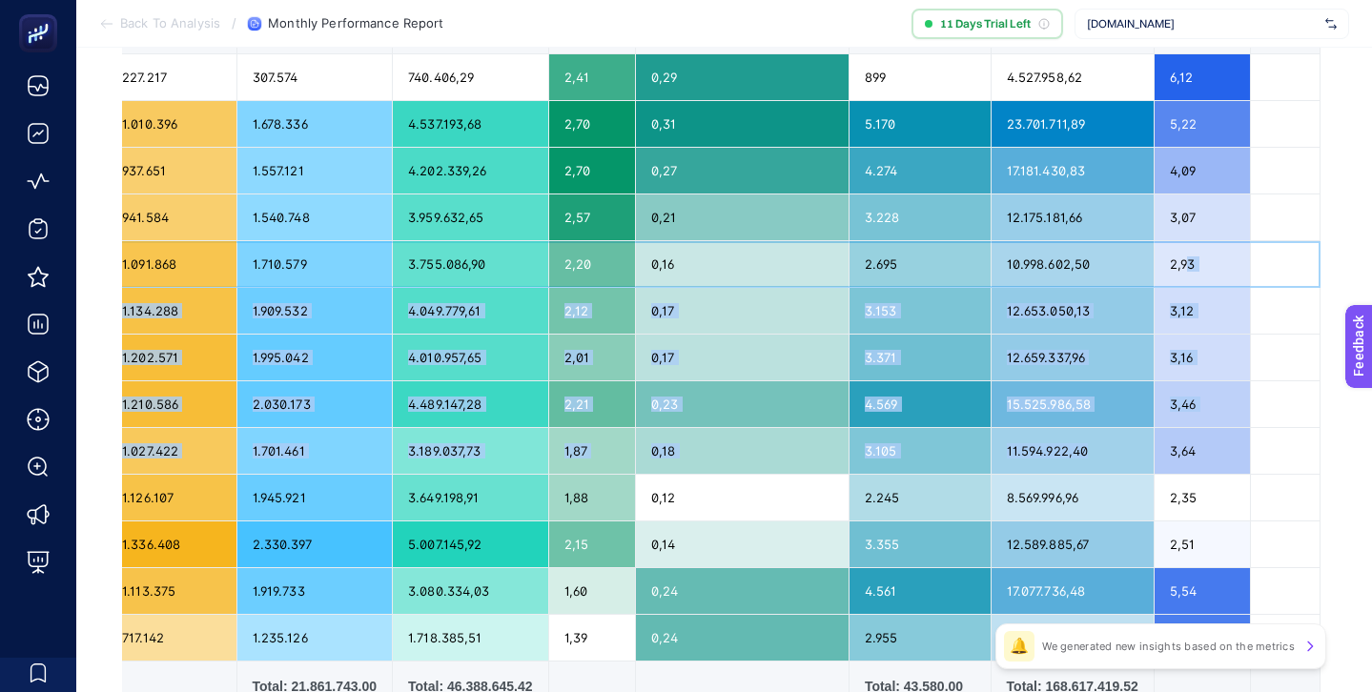
drag, startPoint x: 1184, startPoint y: 256, endPoint x: 1185, endPoint y: 435, distance: 178.3
click at [1185, 435] on tbody "2025-10 227.217 307.574 740.406,29 2,41 0,29 899 4.527.958,62 6,12 2025-09 1.01…" at bounding box center [657, 357] width 1326 height 607
click at [1186, 404] on div "3,46" at bounding box center [1202, 404] width 96 height 46
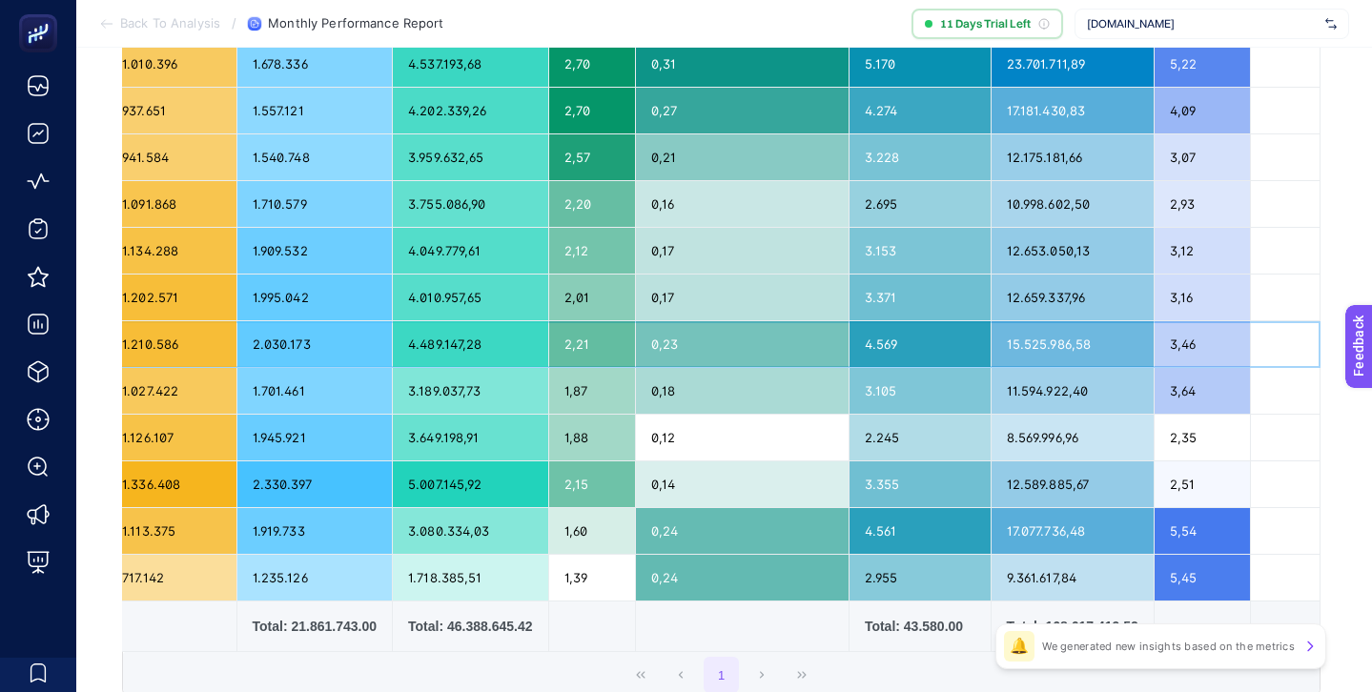
scroll to position [474, 0]
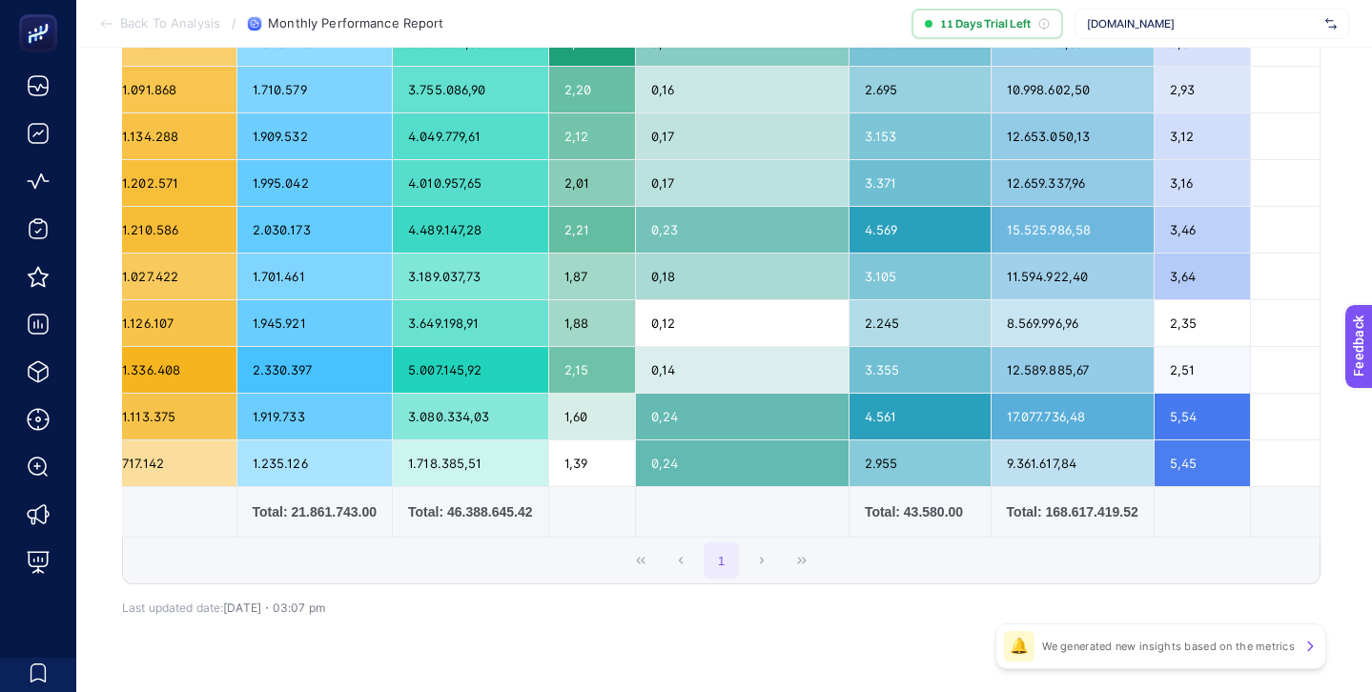
click at [747, 565] on div "1" at bounding box center [721, 561] width 1196 height 46
click at [771, 559] on div "1" at bounding box center [721, 561] width 1196 height 46
click at [759, 561] on div "1" at bounding box center [721, 561] width 1196 height 46
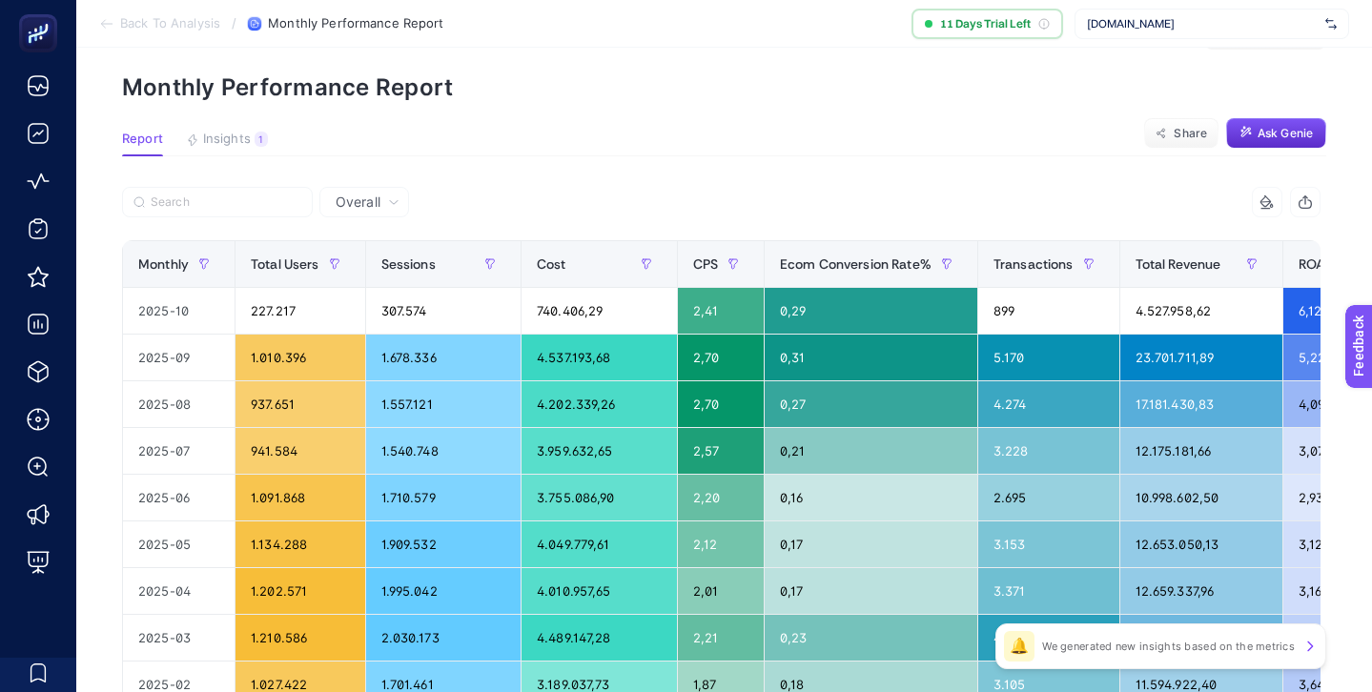
scroll to position [51, 0]
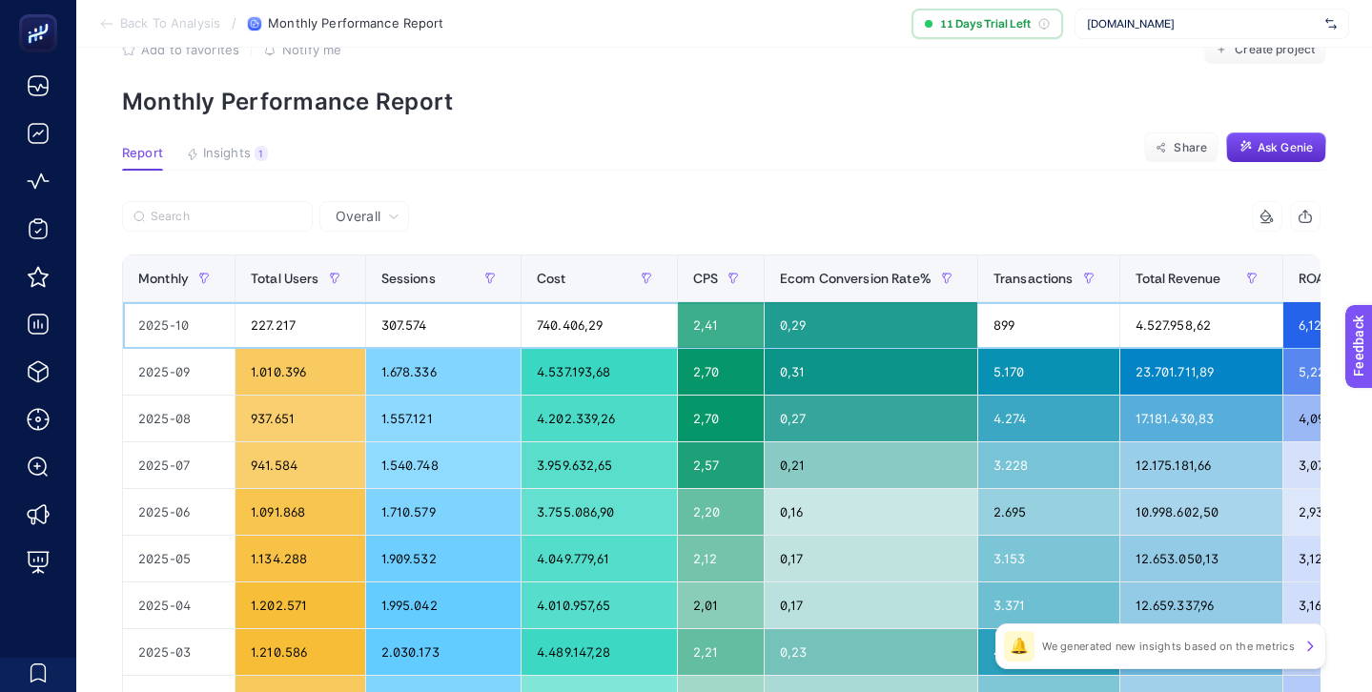
click at [574, 321] on div "740.406,29" at bounding box center [598, 325] width 154 height 46
click at [566, 364] on div "4.537.193,68" at bounding box center [598, 372] width 154 height 46
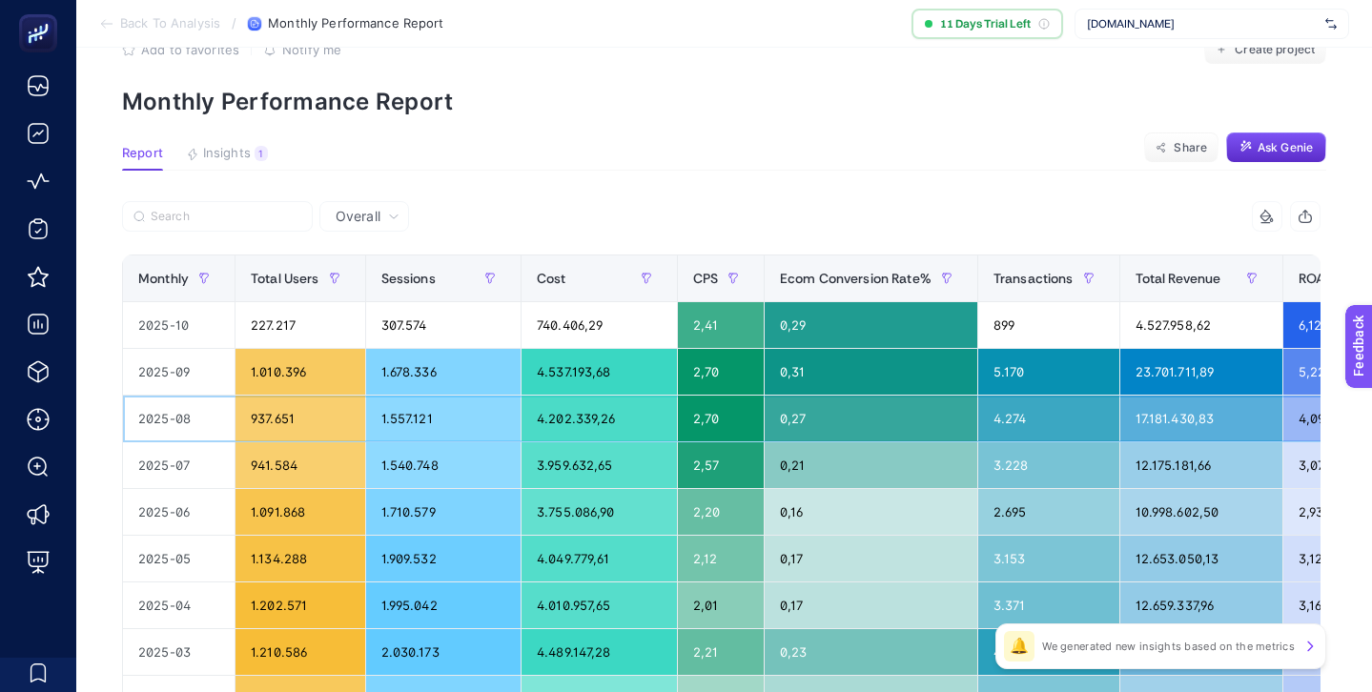
click at [561, 413] on div "4.202.339,26" at bounding box center [598, 419] width 154 height 46
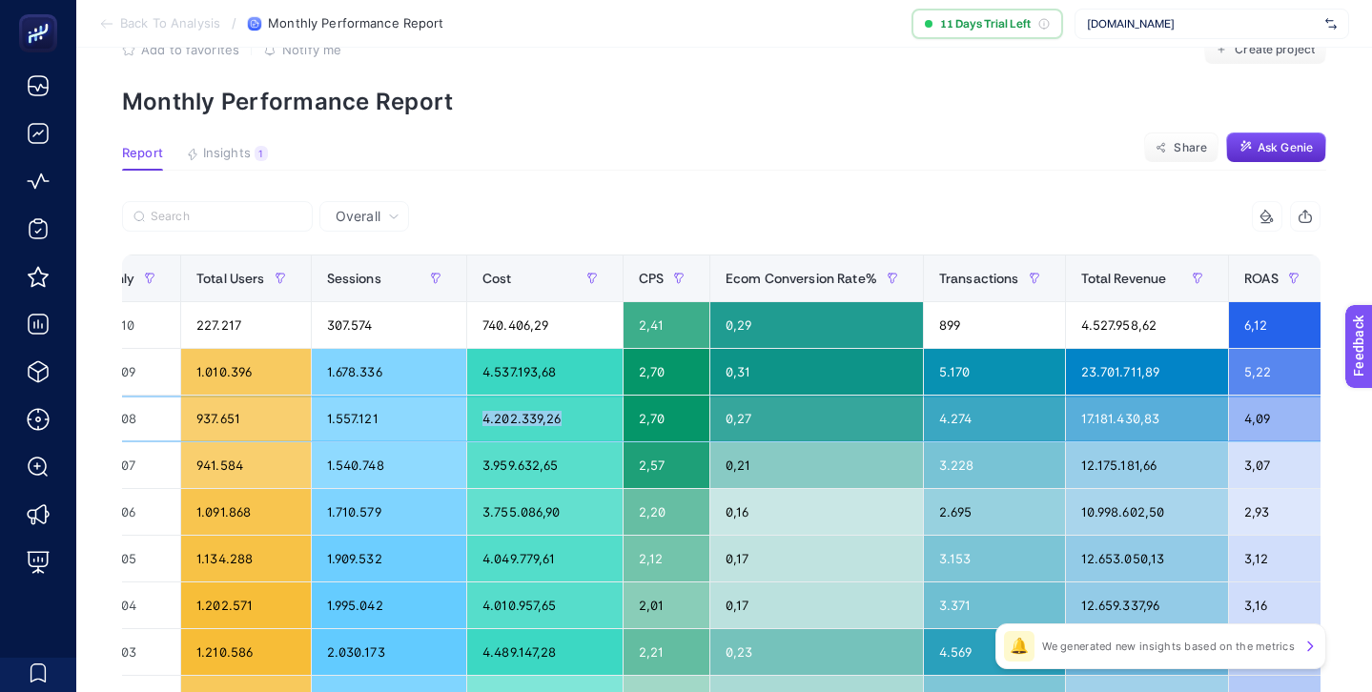
scroll to position [0, 0]
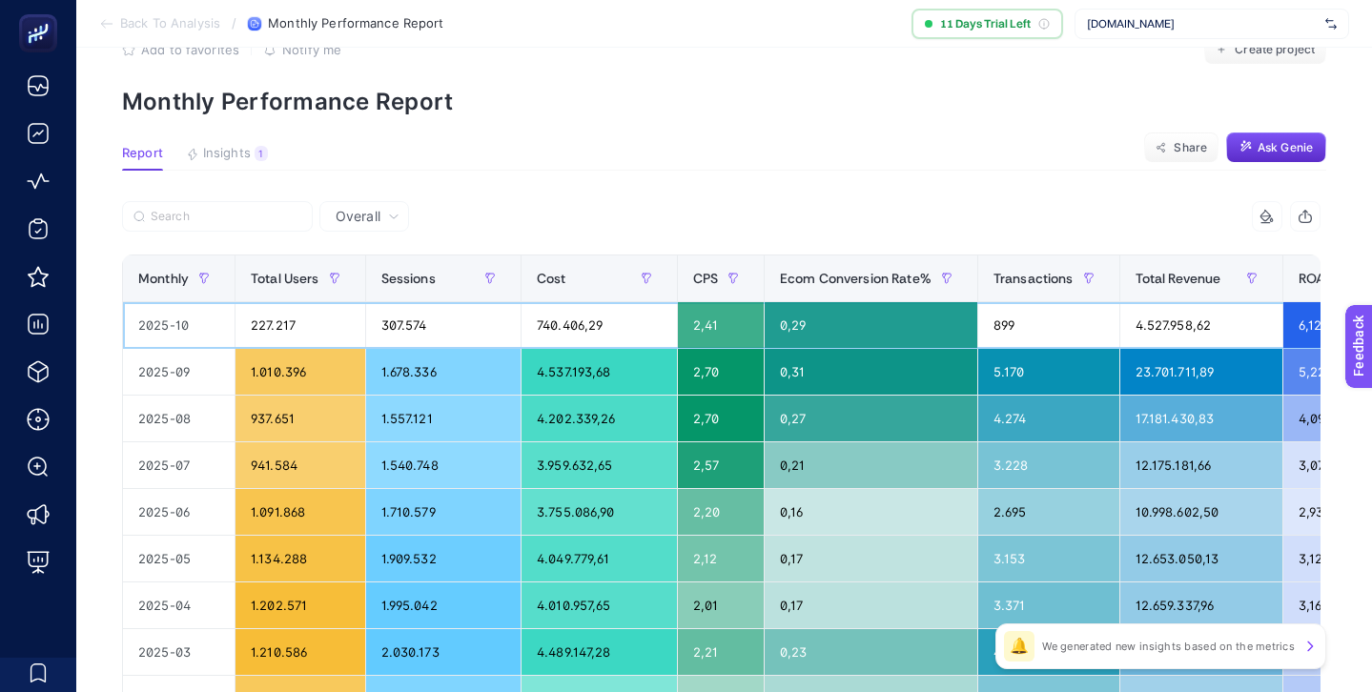
click at [569, 326] on div "740.406,29" at bounding box center [598, 325] width 154 height 46
click at [566, 381] on div "4.537.193,68" at bounding box center [598, 372] width 154 height 46
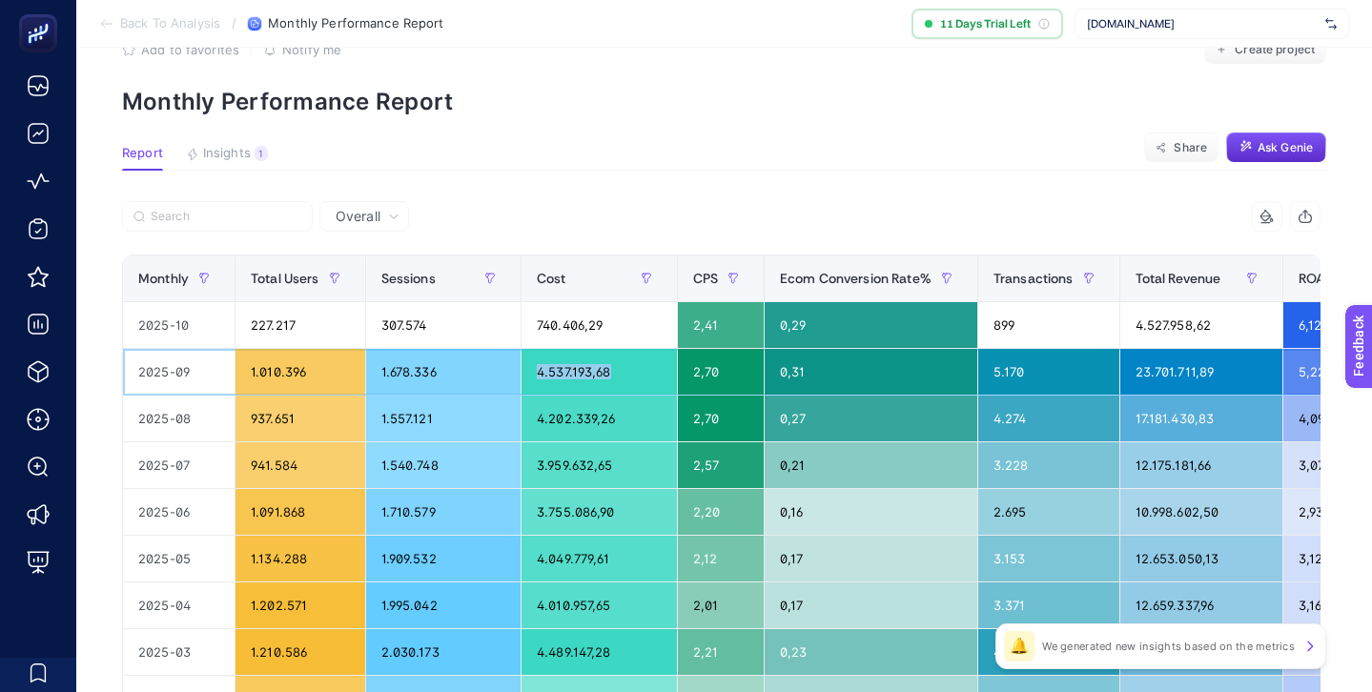
click at [566, 381] on div "4.537.193,68" at bounding box center [598, 372] width 154 height 46
click at [561, 431] on div "4.202.339,26" at bounding box center [598, 419] width 154 height 46
click at [561, 417] on div "4.202.339,26" at bounding box center [598, 419] width 154 height 46
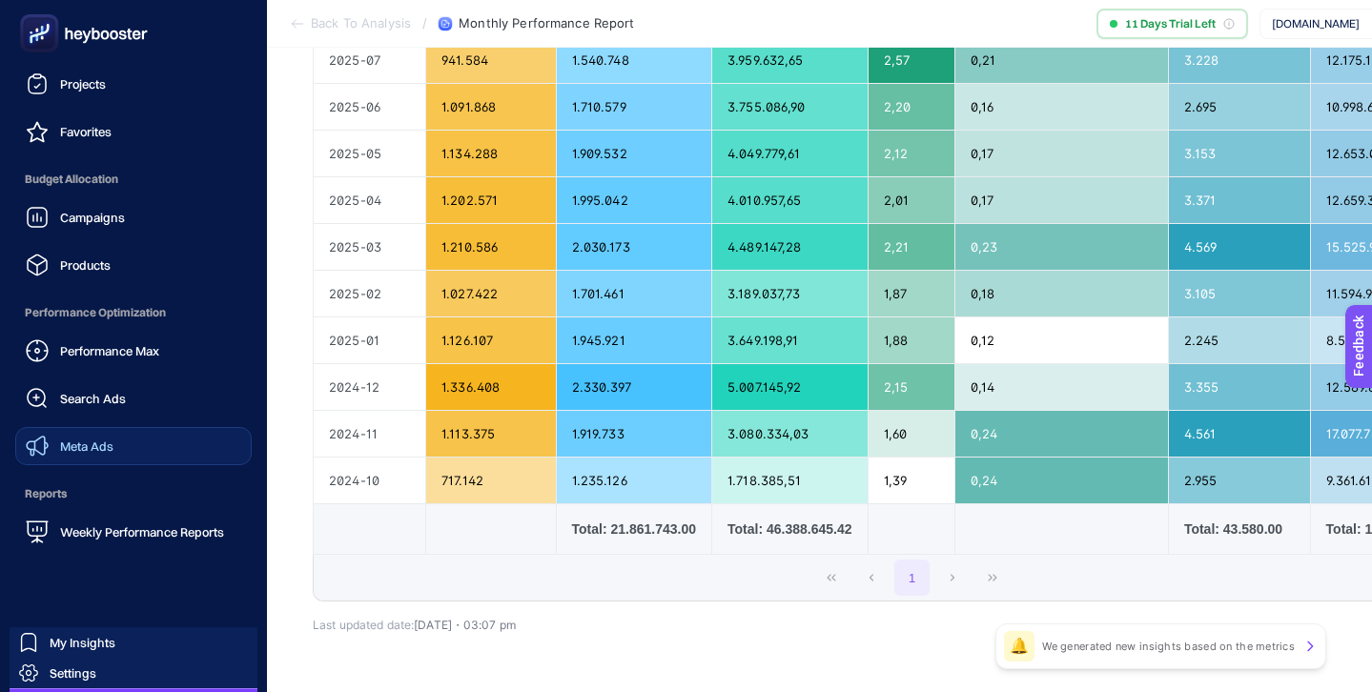
scroll to position [187, 0]
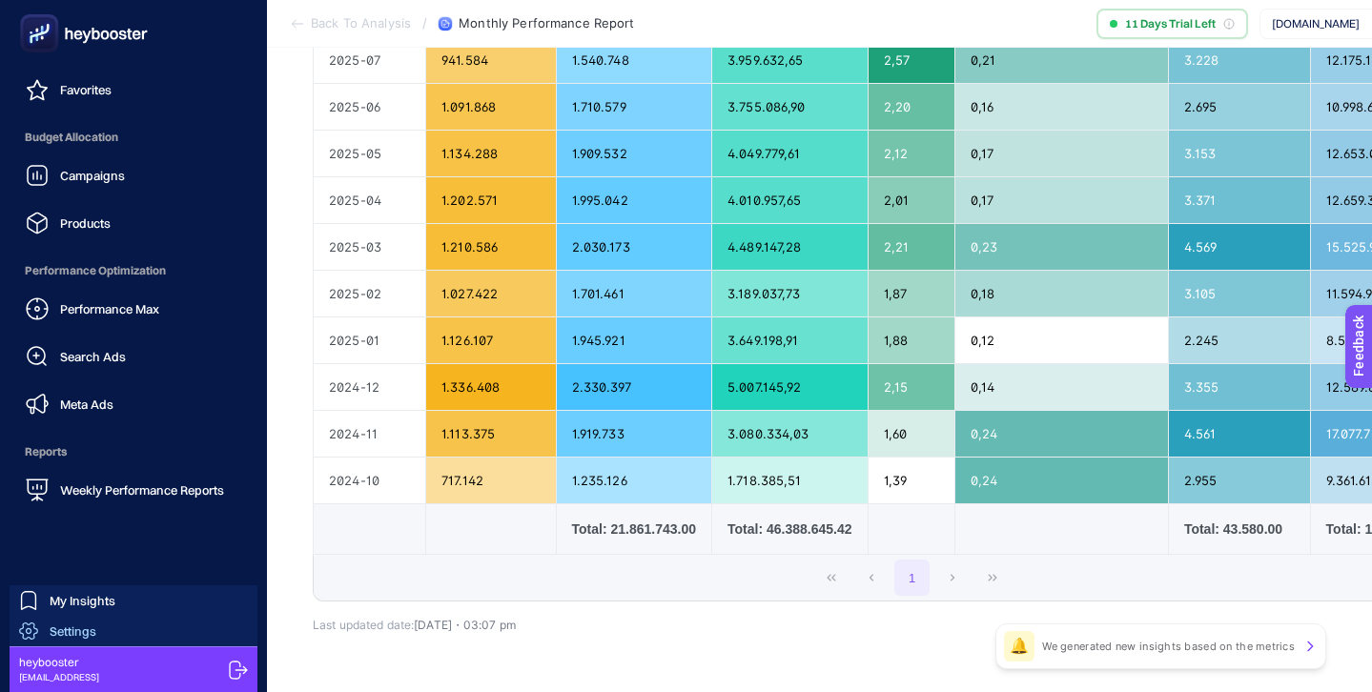
click at [73, 625] on span "Settings" at bounding box center [73, 630] width 47 height 15
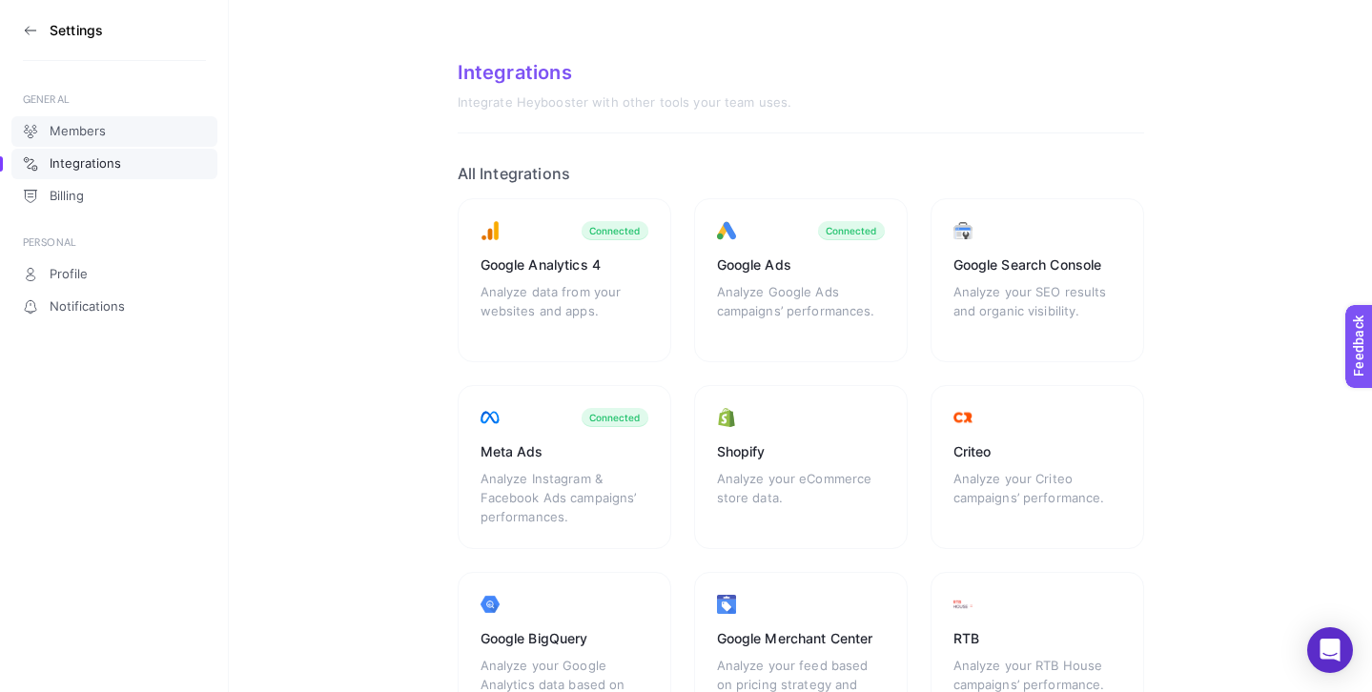
click at [127, 125] on link "Members" at bounding box center [114, 131] width 206 height 31
